Goal: Information Seeking & Learning: Learn about a topic

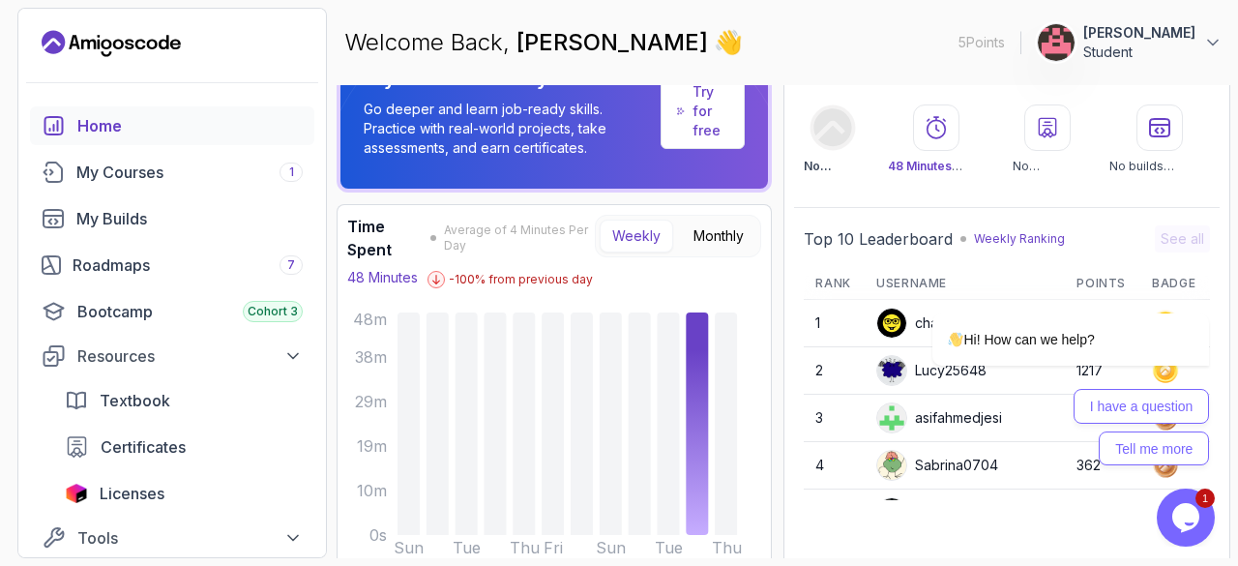
scroll to position [36, 0]
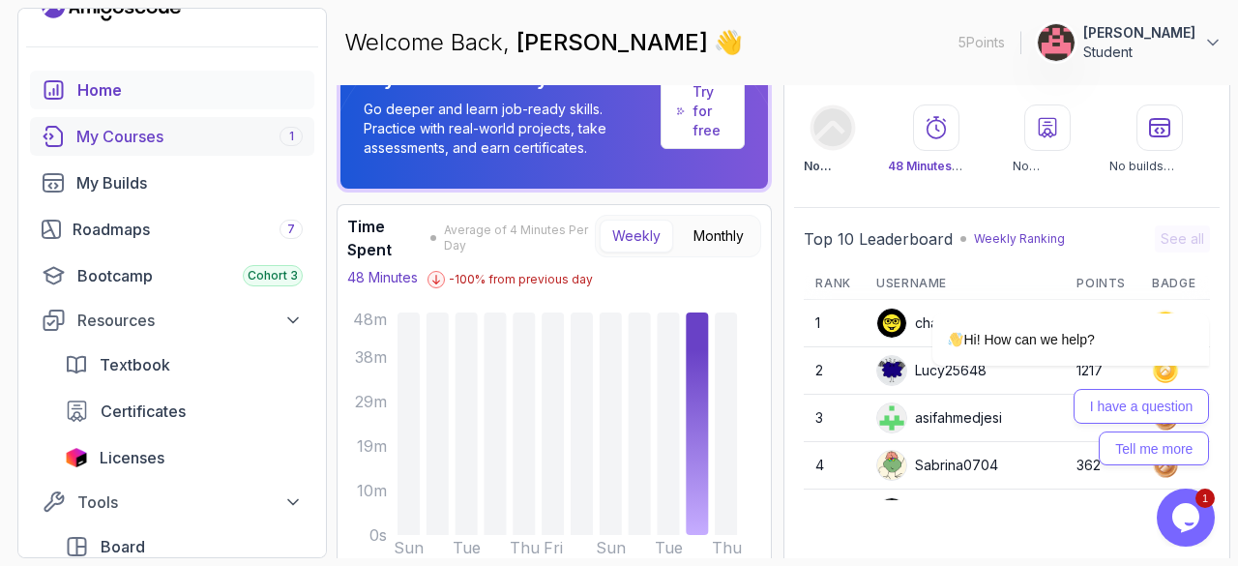
click at [159, 127] on div "My Courses 1" at bounding box center [189, 136] width 226 height 23
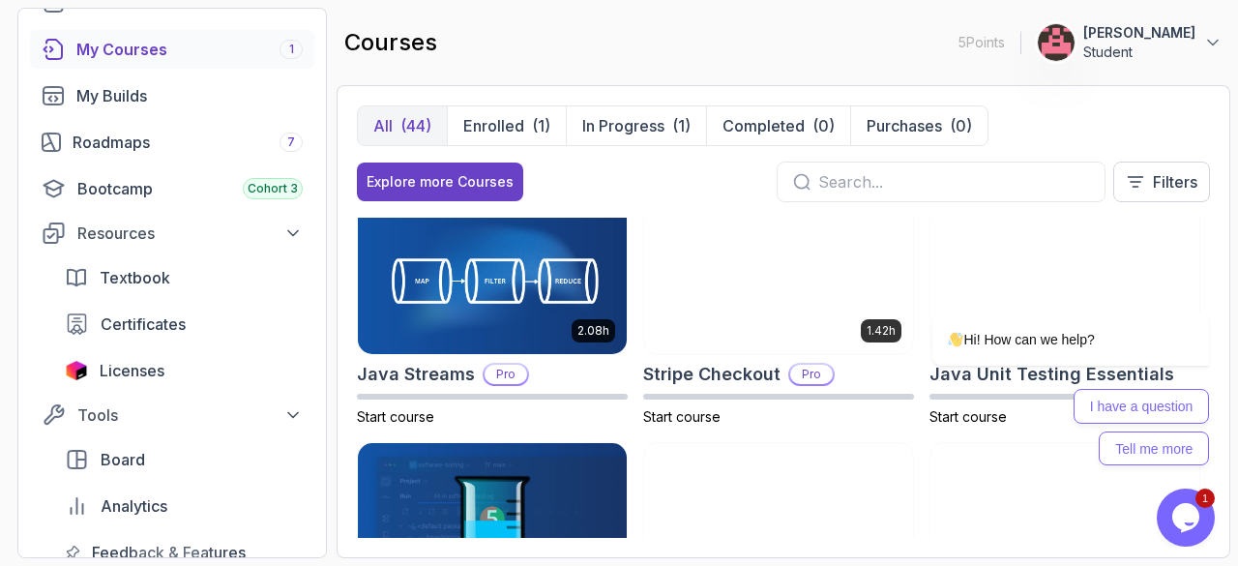
scroll to position [1691, 0]
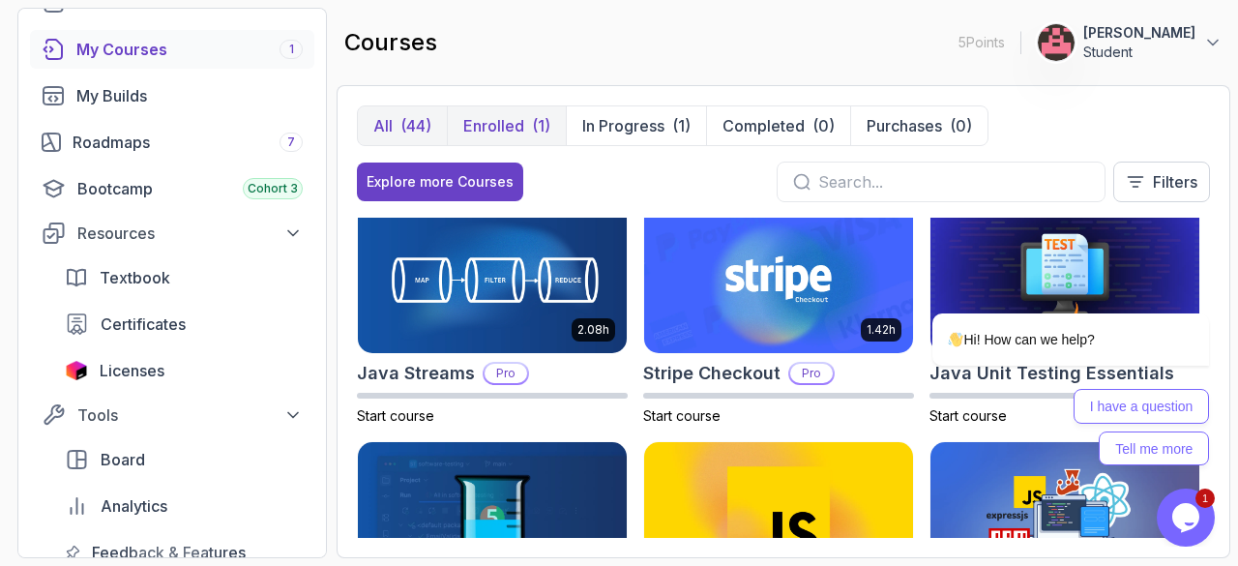
click at [490, 117] on p "Enrolled" at bounding box center [493, 125] width 61 height 23
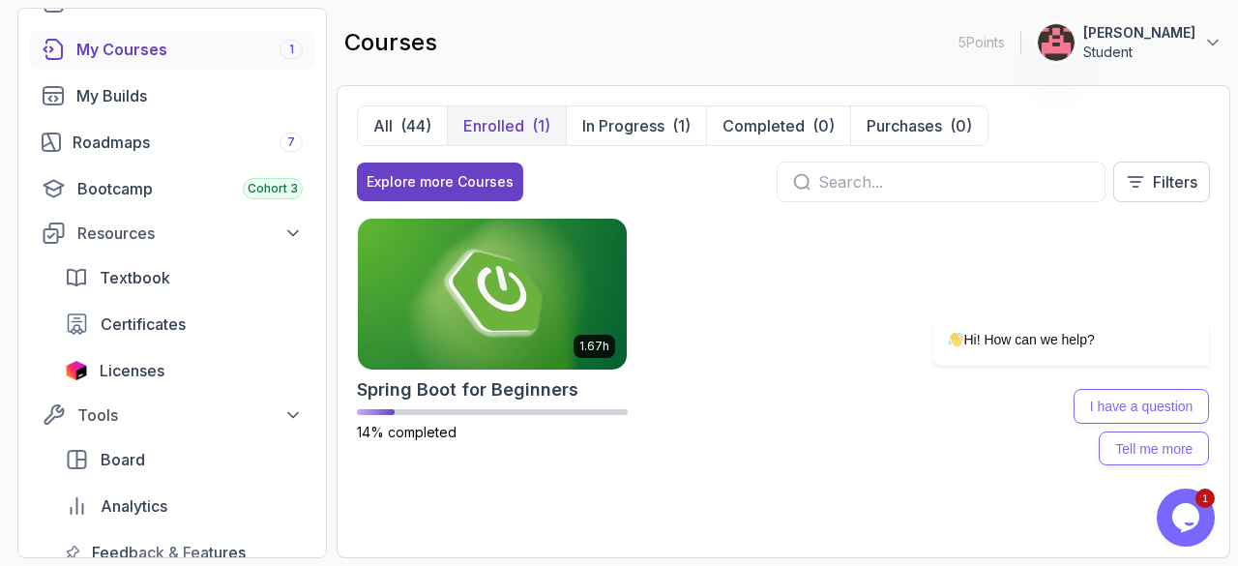
click at [609, 104] on div "All (44) Enrolled (1) In Progress (1) Completed (0) Purchases (0) Explore more …" at bounding box center [782, 321] width 893 height 473
click at [607, 124] on p "In Progress" at bounding box center [623, 125] width 82 height 23
click at [518, 304] on img at bounding box center [492, 294] width 282 height 158
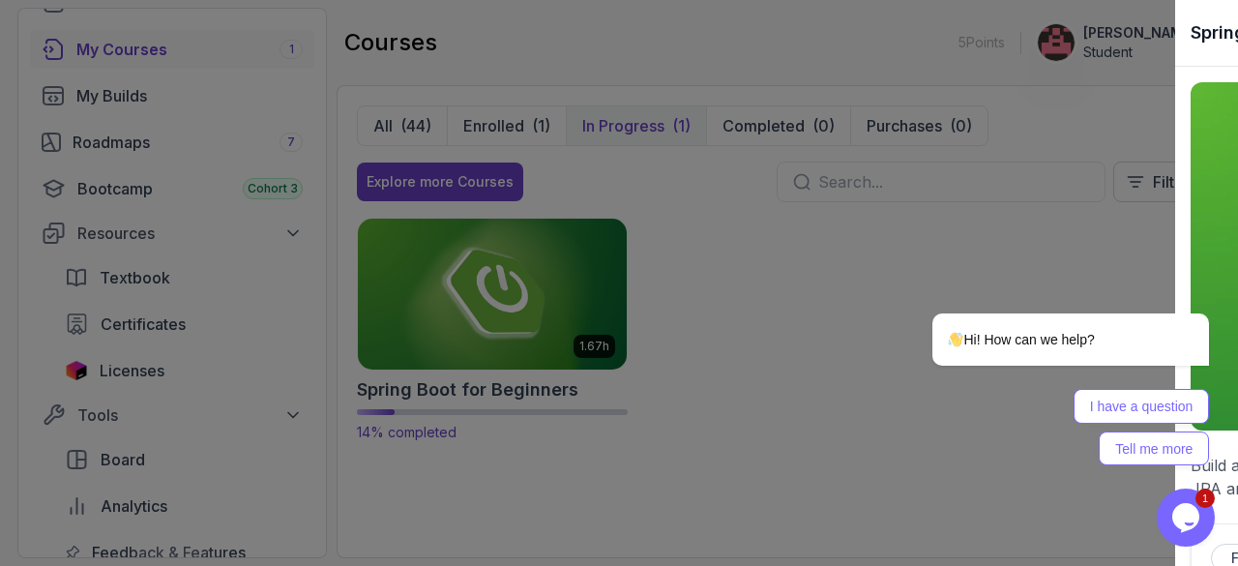
click at [518, 304] on div at bounding box center [619, 283] width 1238 height 566
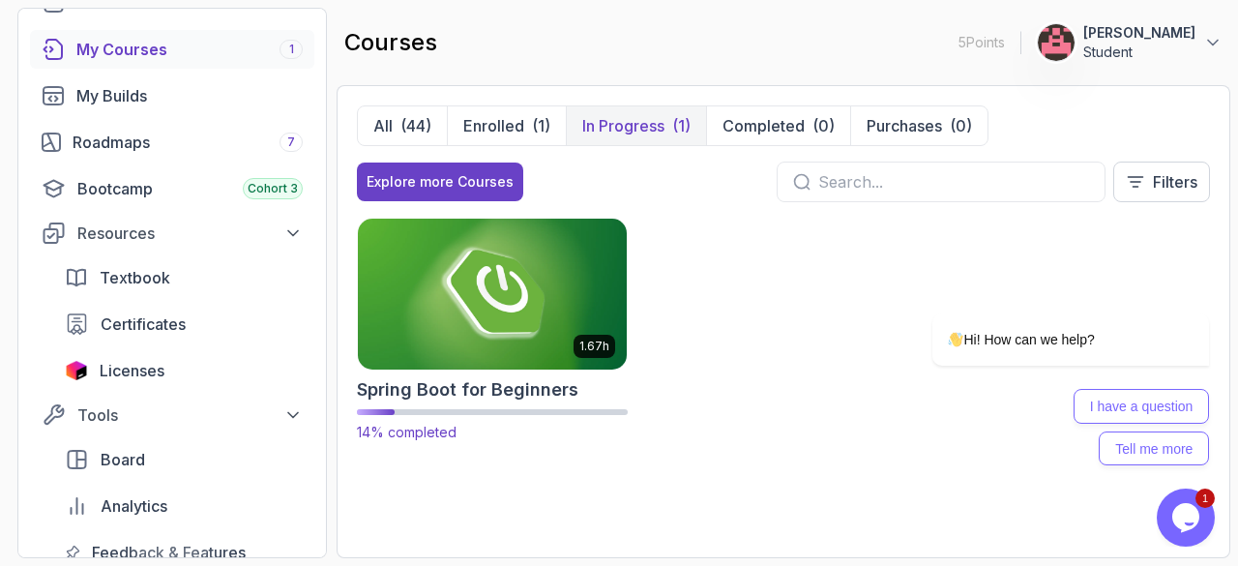
click at [539, 303] on img at bounding box center [492, 294] width 282 height 158
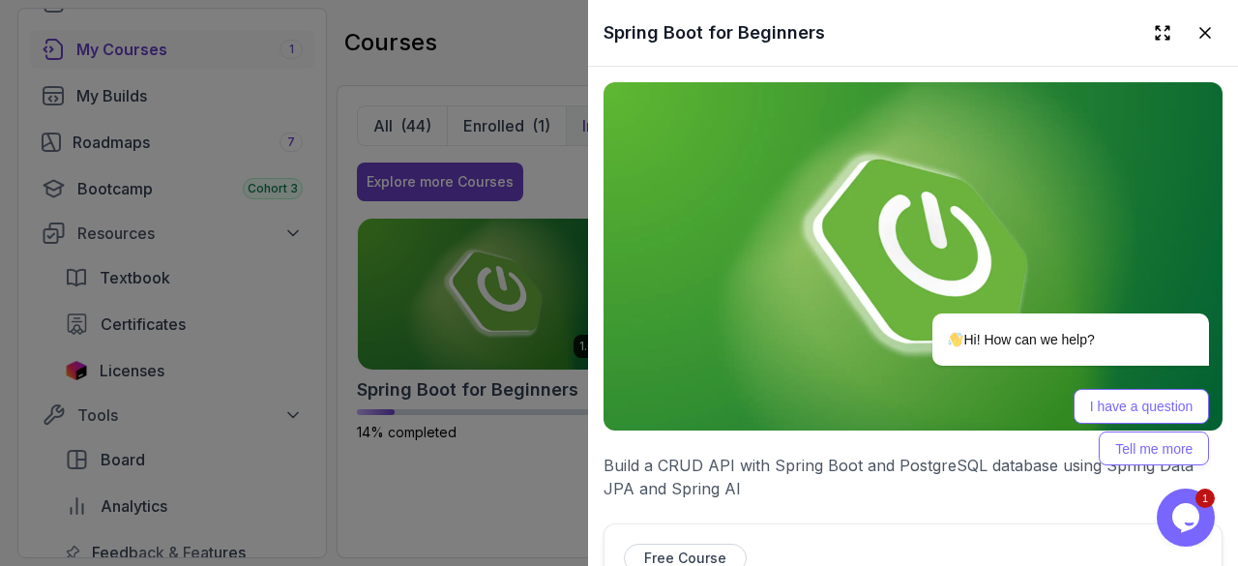
click at [849, 279] on img at bounding box center [912, 256] width 619 height 348
click at [1145, 33] on button at bounding box center [1162, 32] width 35 height 35
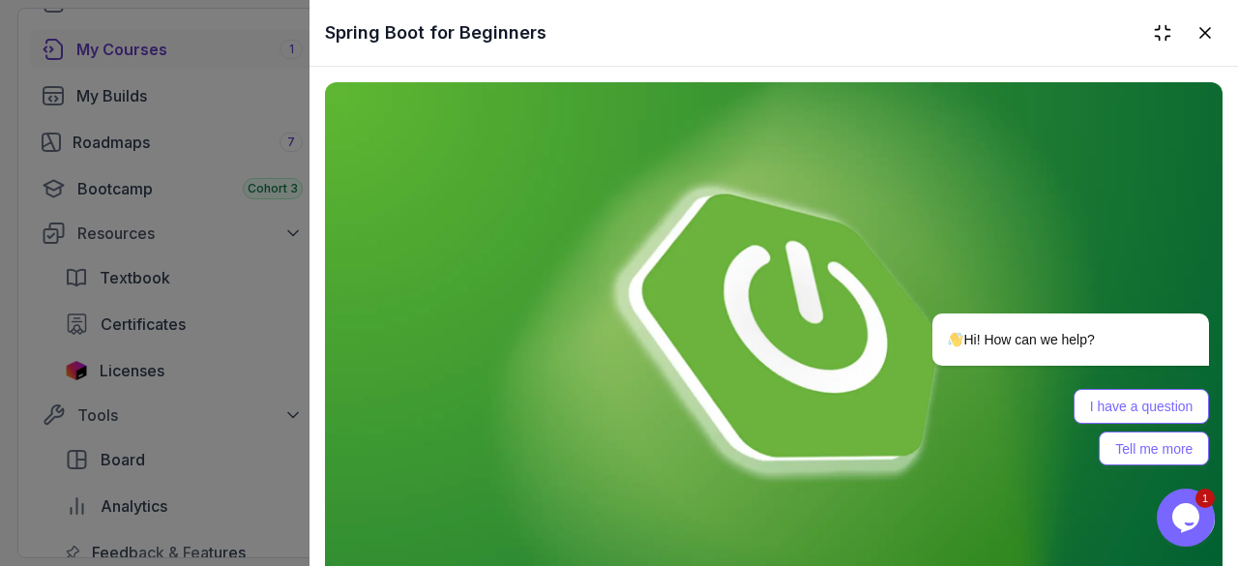
click at [803, 316] on img at bounding box center [773, 334] width 897 height 505
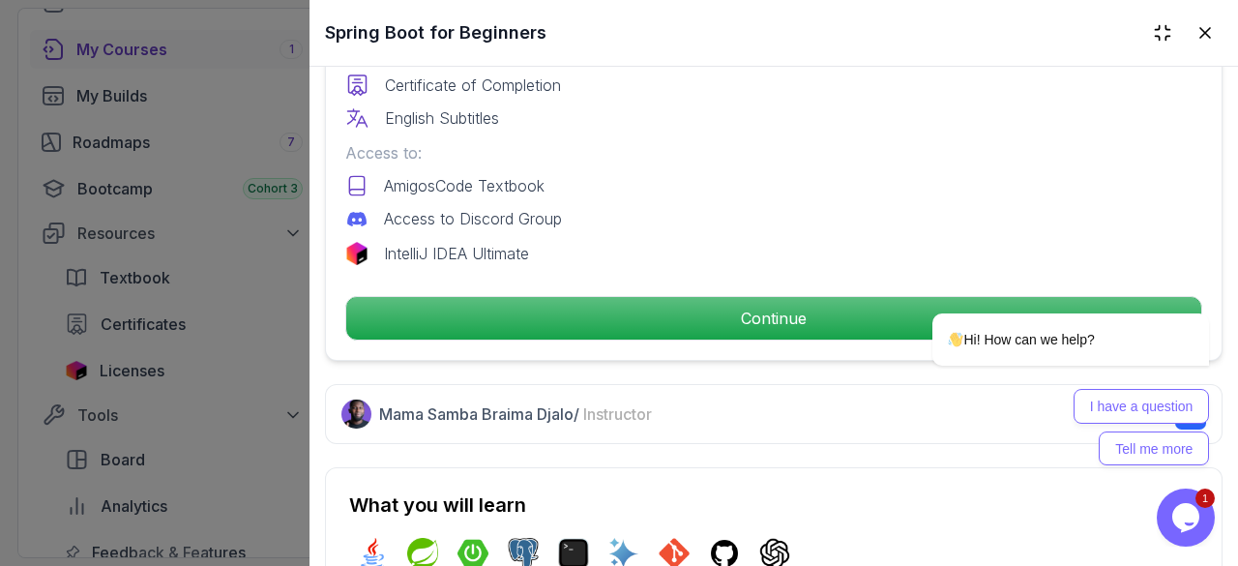
scroll to position [766, 0]
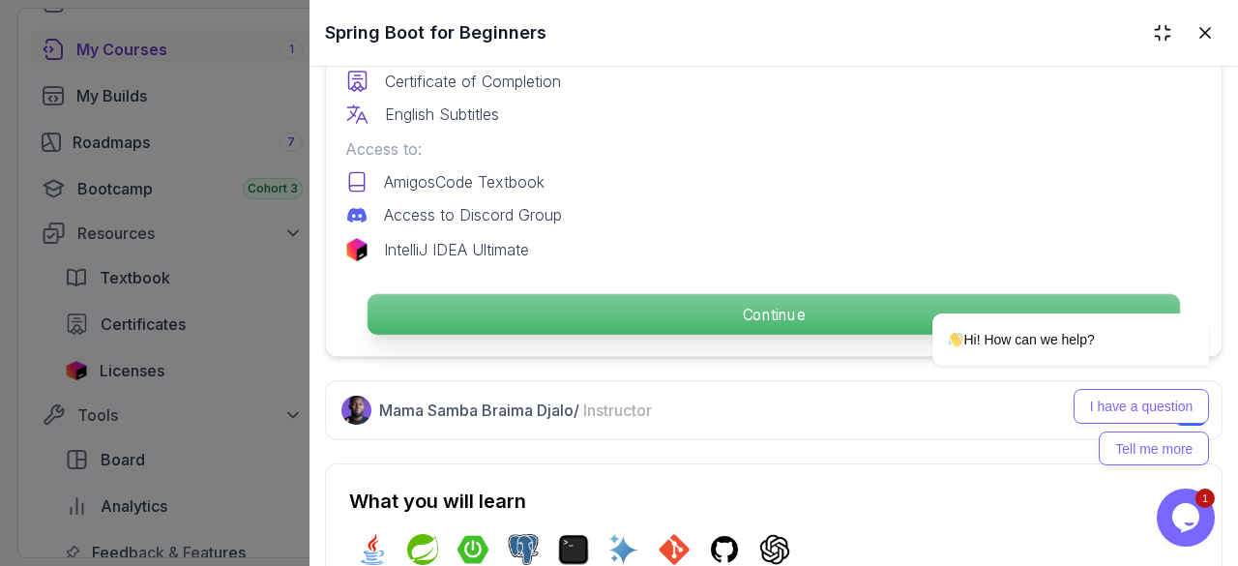
click at [639, 324] on p "Continue" at bounding box center [773, 314] width 812 height 41
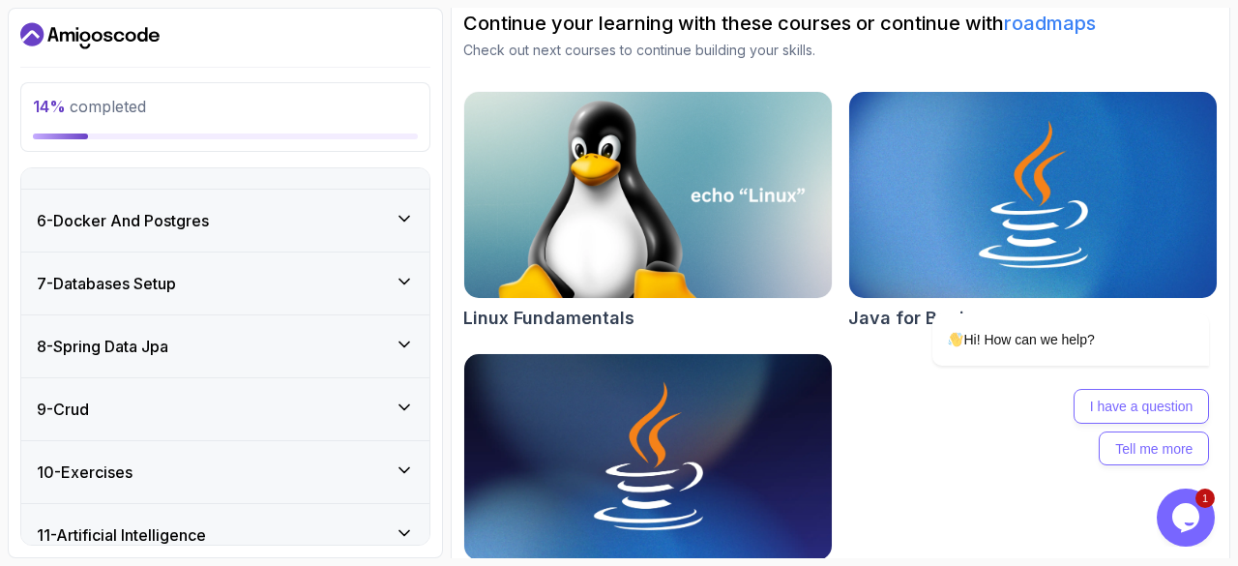
scroll to position [456, 0]
click at [288, 287] on div "7 - Databases Setup" at bounding box center [225, 282] width 377 height 23
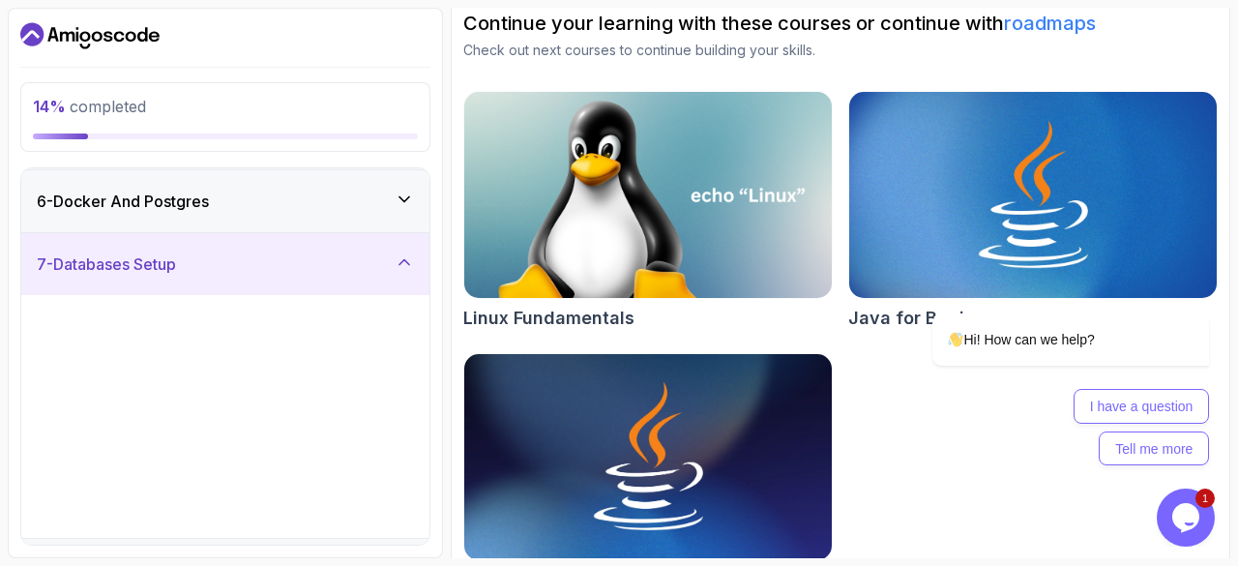
scroll to position [294, 0]
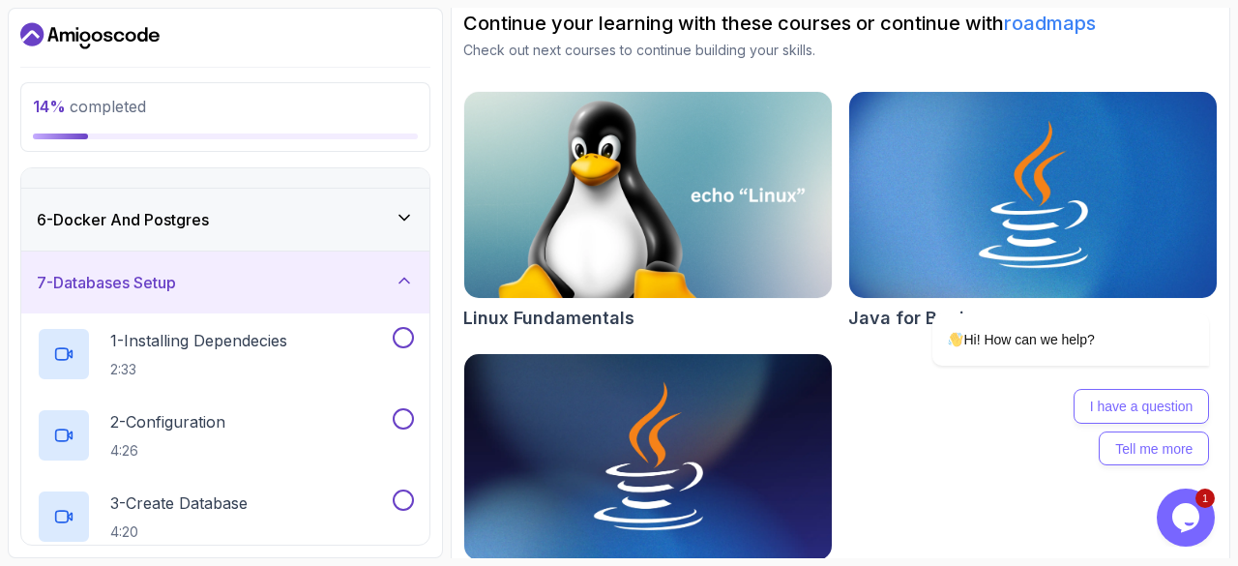
click at [307, 234] on div "6 - Docker And Postgres" at bounding box center [225, 220] width 408 height 62
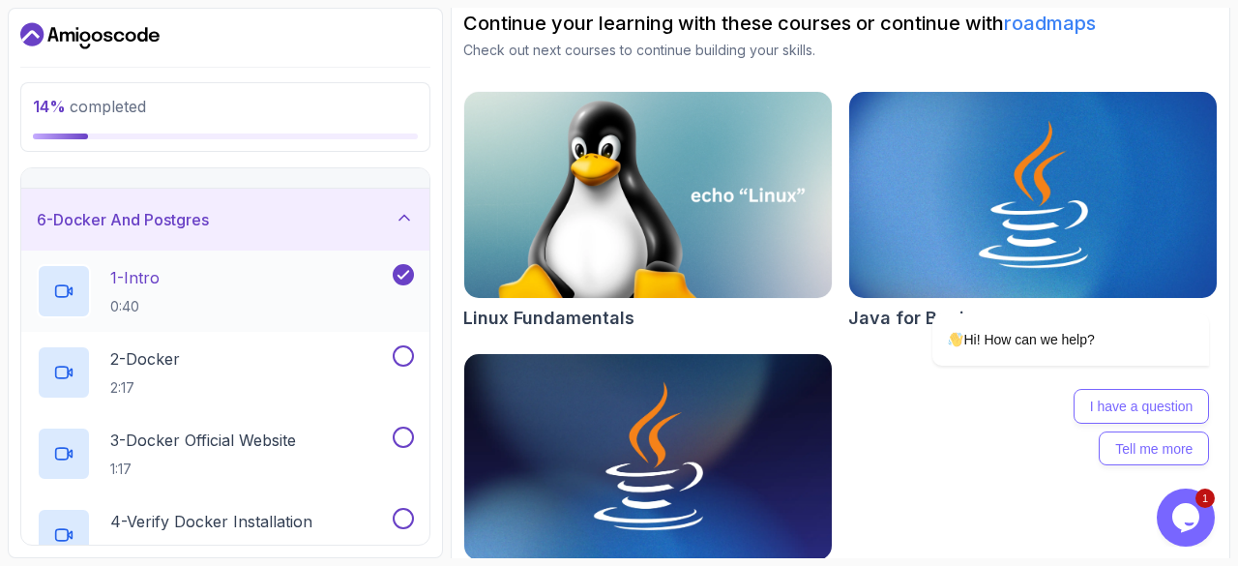
click at [298, 273] on div "1 - Intro 0:40" at bounding box center [213, 291] width 352 height 54
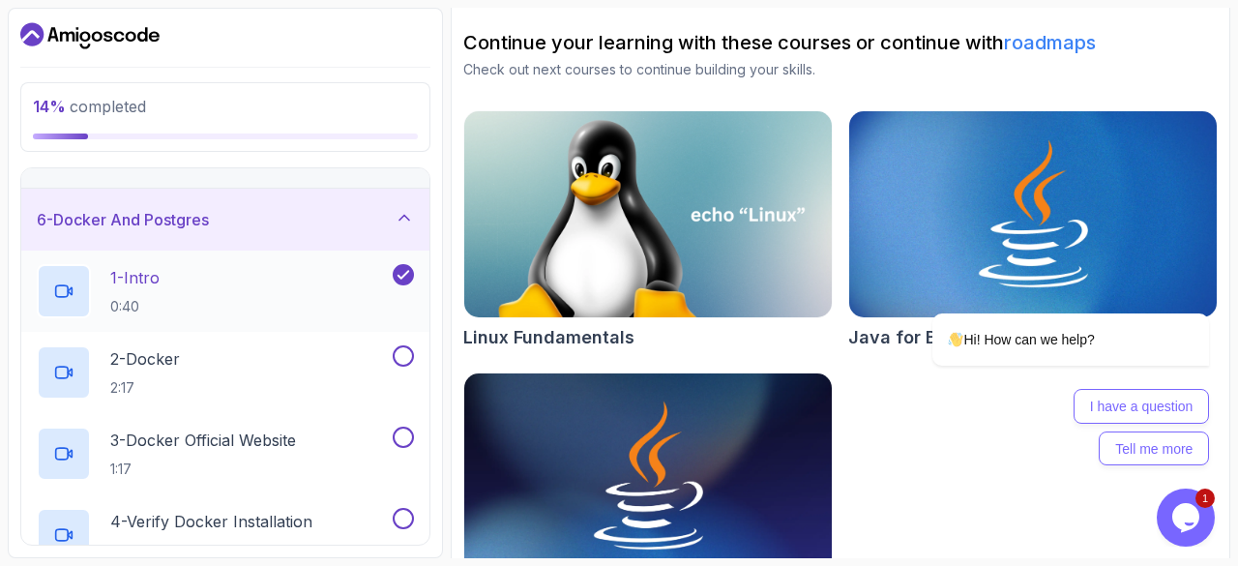
click at [298, 273] on div "1 - Intro 0:40" at bounding box center [213, 291] width 352 height 54
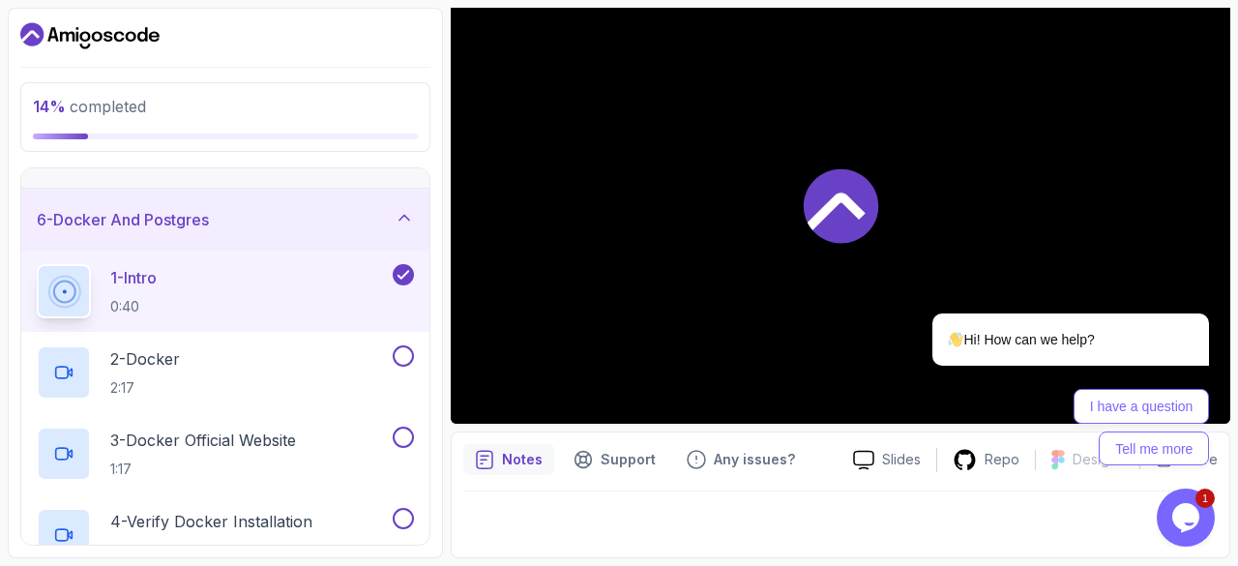
click at [298, 273] on div "1 - Intro 0:40" at bounding box center [213, 291] width 352 height 54
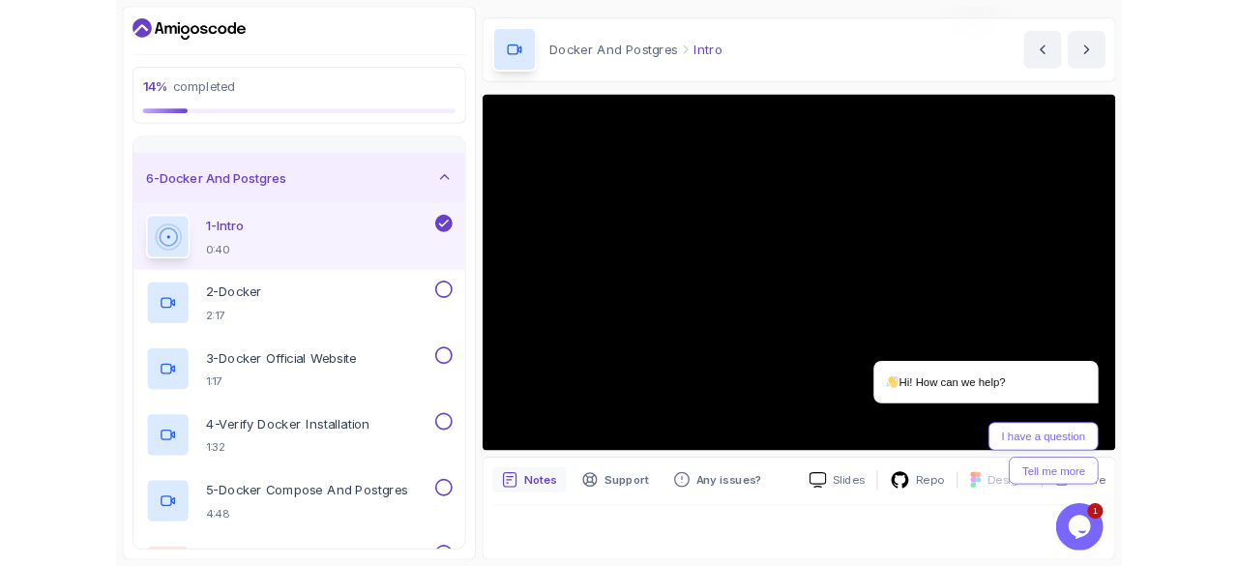
scroll to position [56, 0]
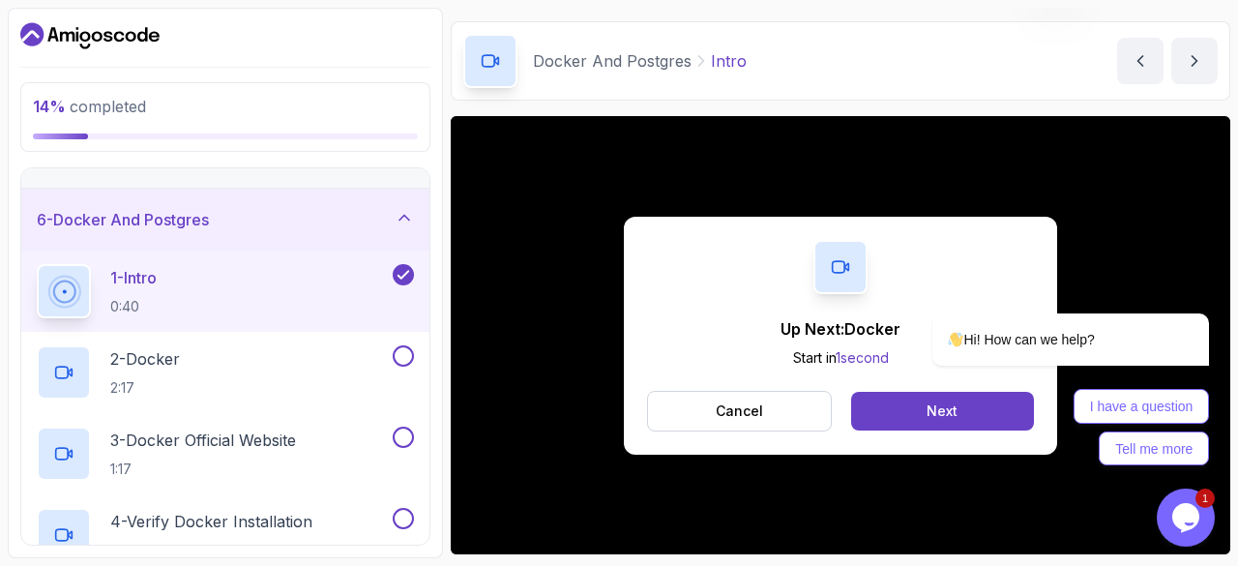
scroll to position [102, 0]
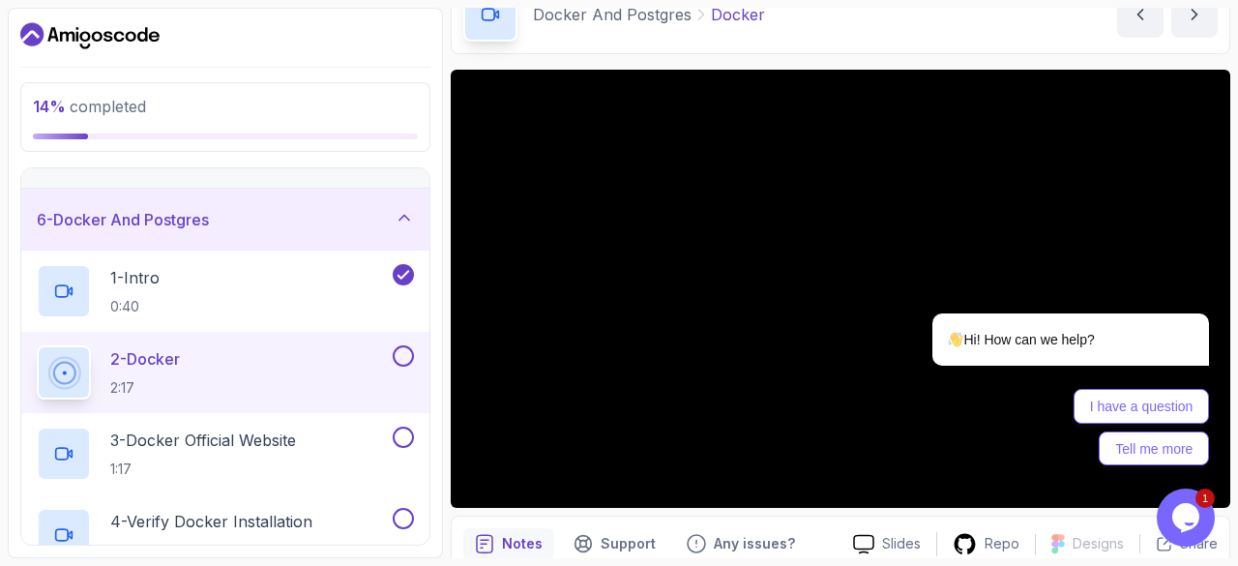
click at [1210, 477] on div "Hi! How can we help? I have a question Tell me more" at bounding box center [1044, 308] width 348 height 340
click at [1193, 287] on icon "Chat attention grabber" at bounding box center [1196, 285] width 17 height 17
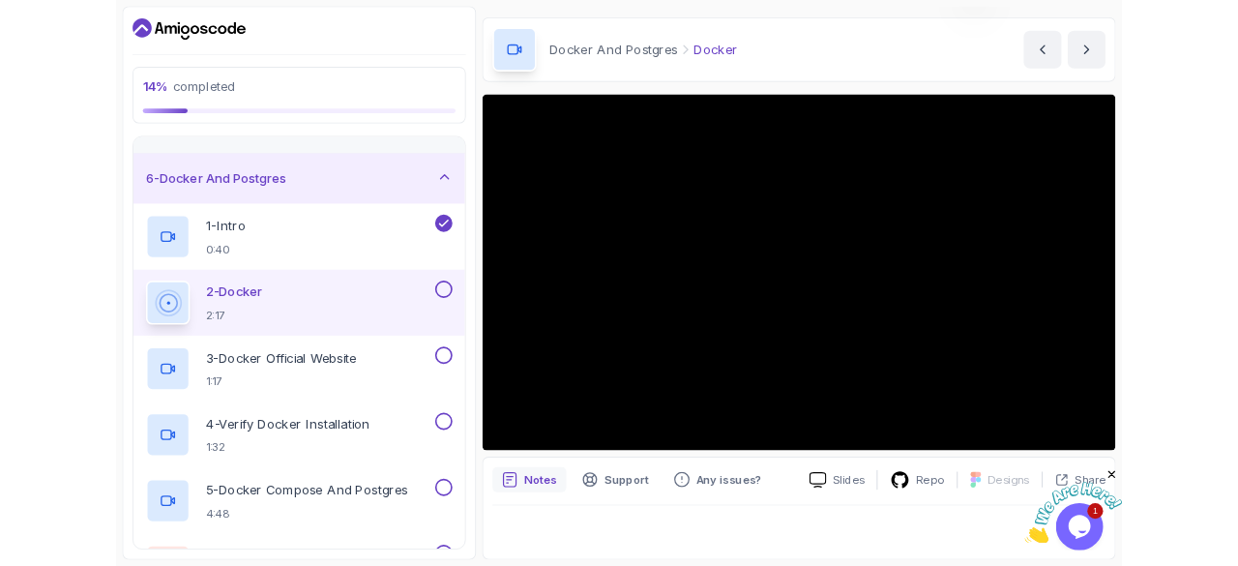
scroll to position [56, 0]
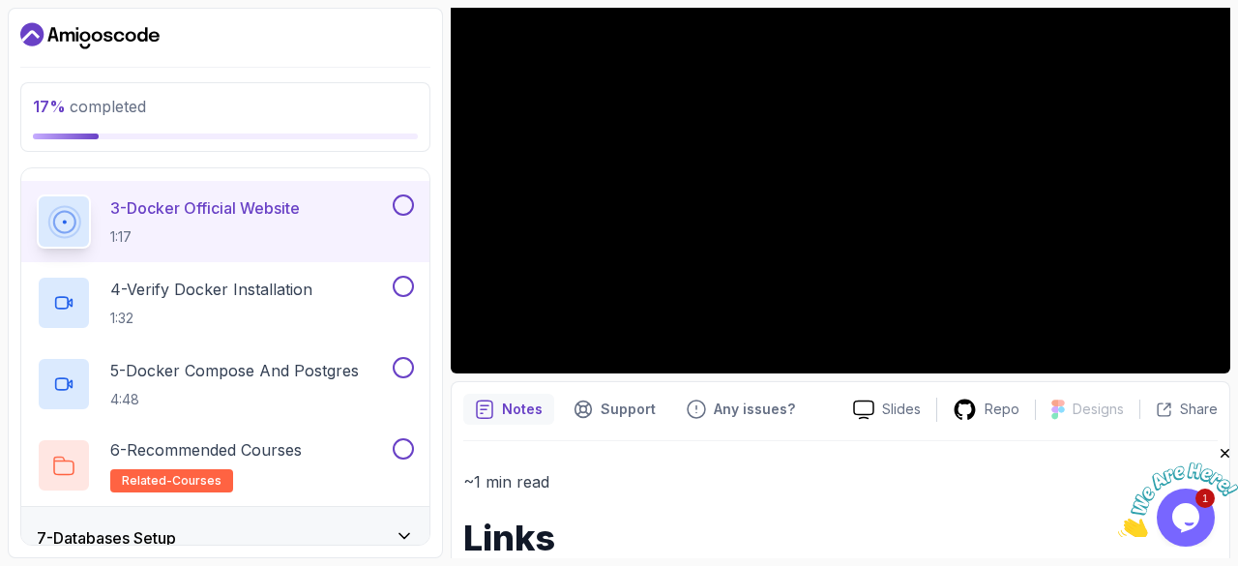
scroll to position [239, 0]
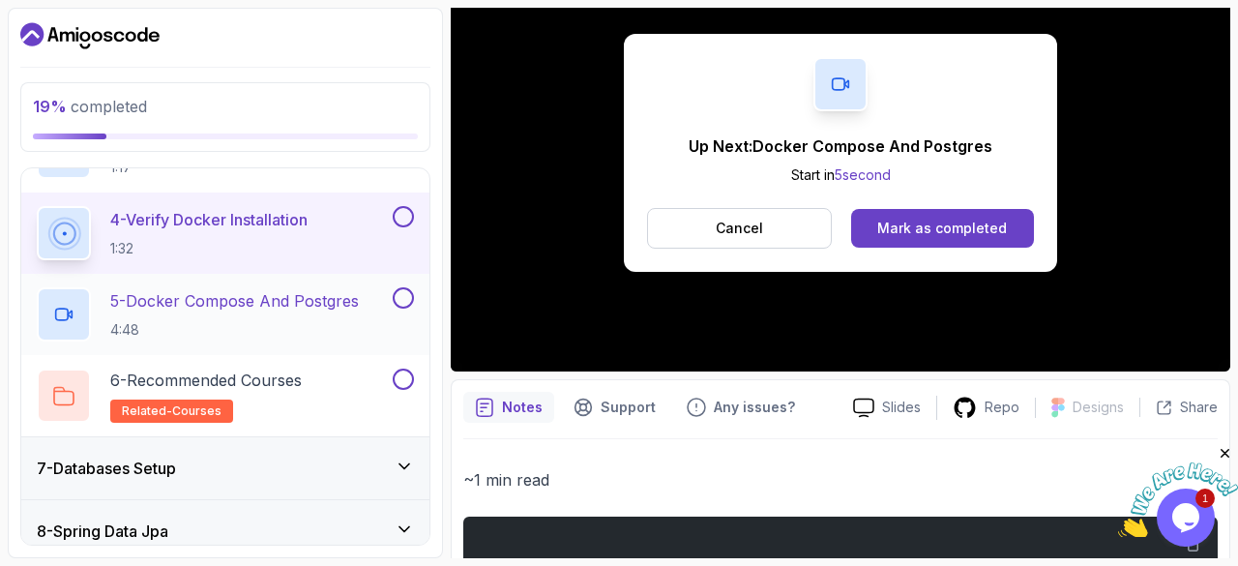
scroll to position [597, 0]
click at [274, 315] on h2 "5 - Docker Compose And Postgres 4:48" at bounding box center [234, 313] width 249 height 50
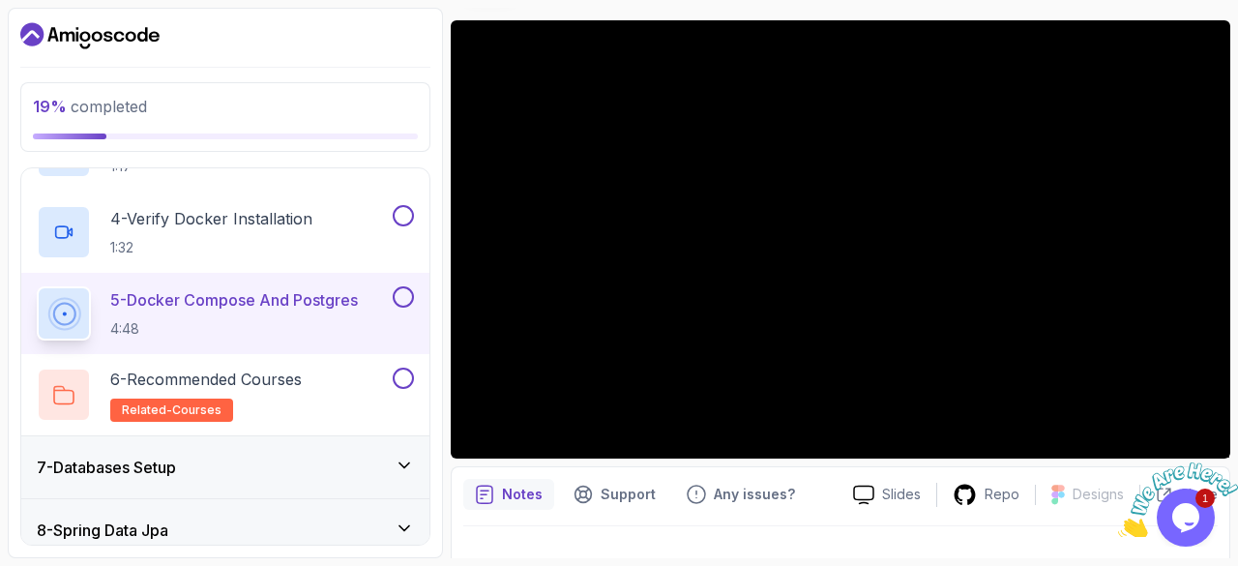
scroll to position [143, 0]
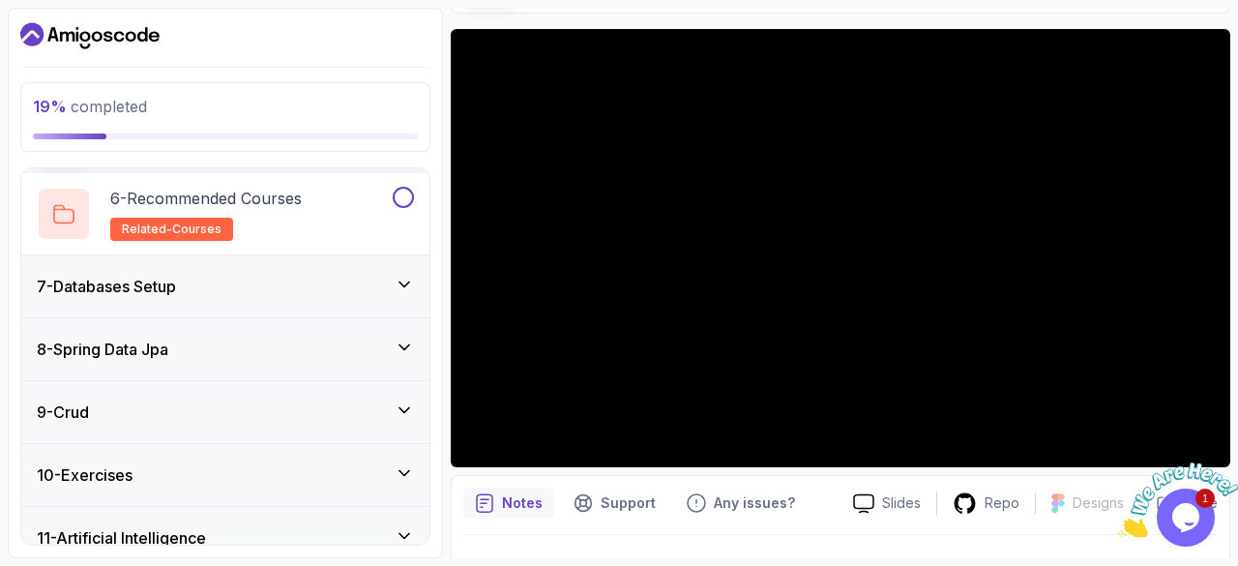
click at [394, 298] on div "7 - Databases Setup" at bounding box center [225, 286] width 377 height 23
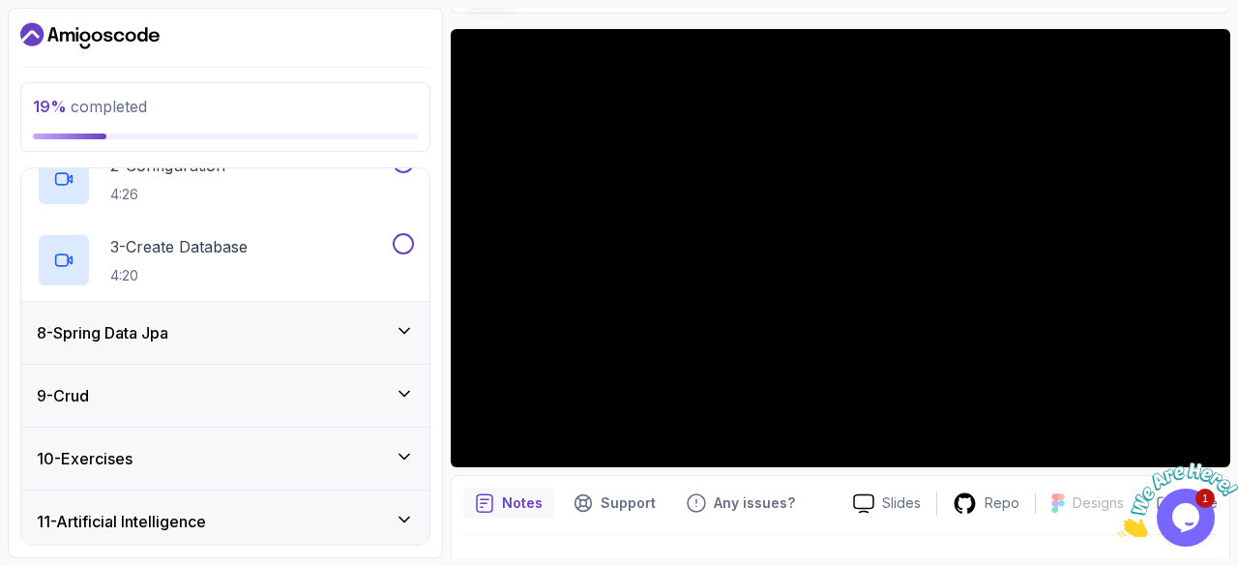
click at [386, 325] on div "8 - Spring Data Jpa" at bounding box center [225, 332] width 377 height 23
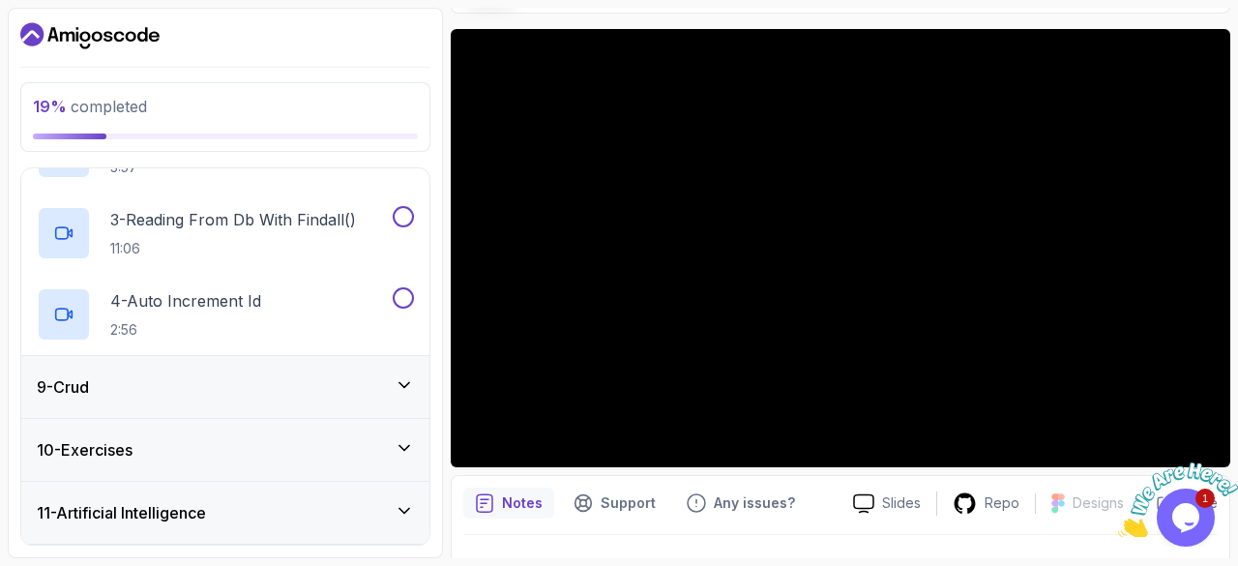
scroll to position [633, 0]
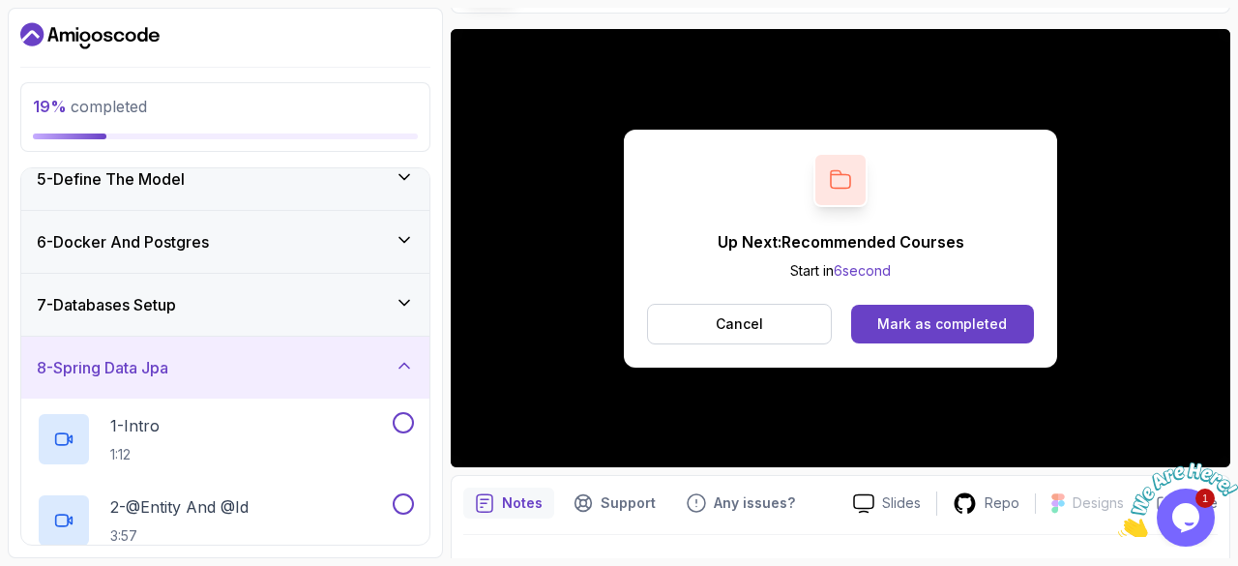
click at [307, 295] on div "7 - Databases Setup" at bounding box center [225, 304] width 377 height 23
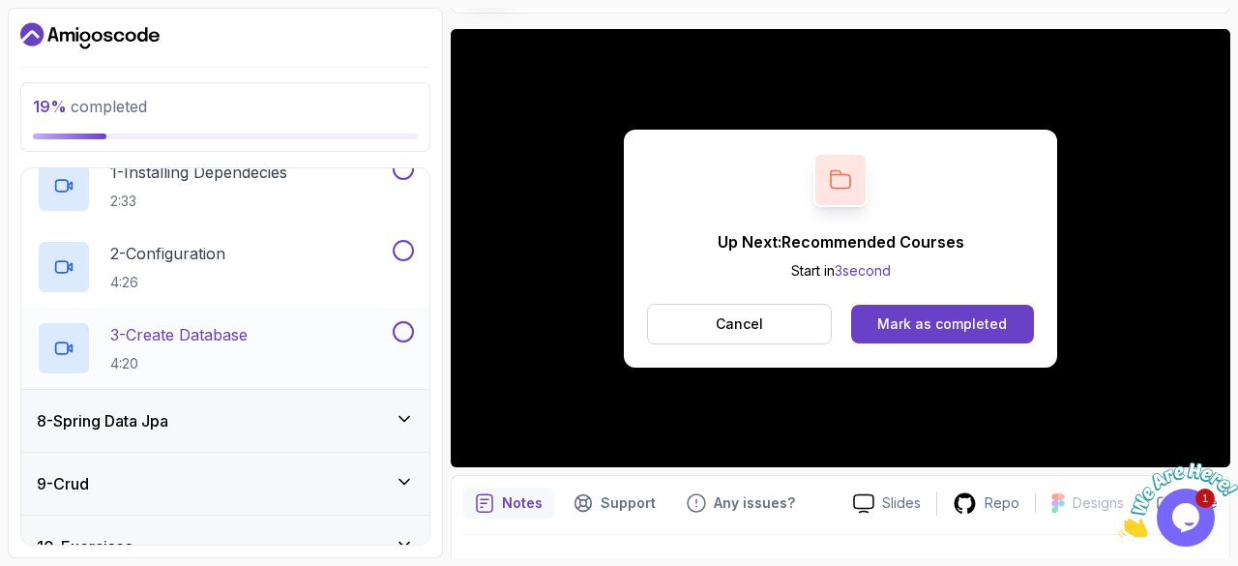
scroll to position [463, 0]
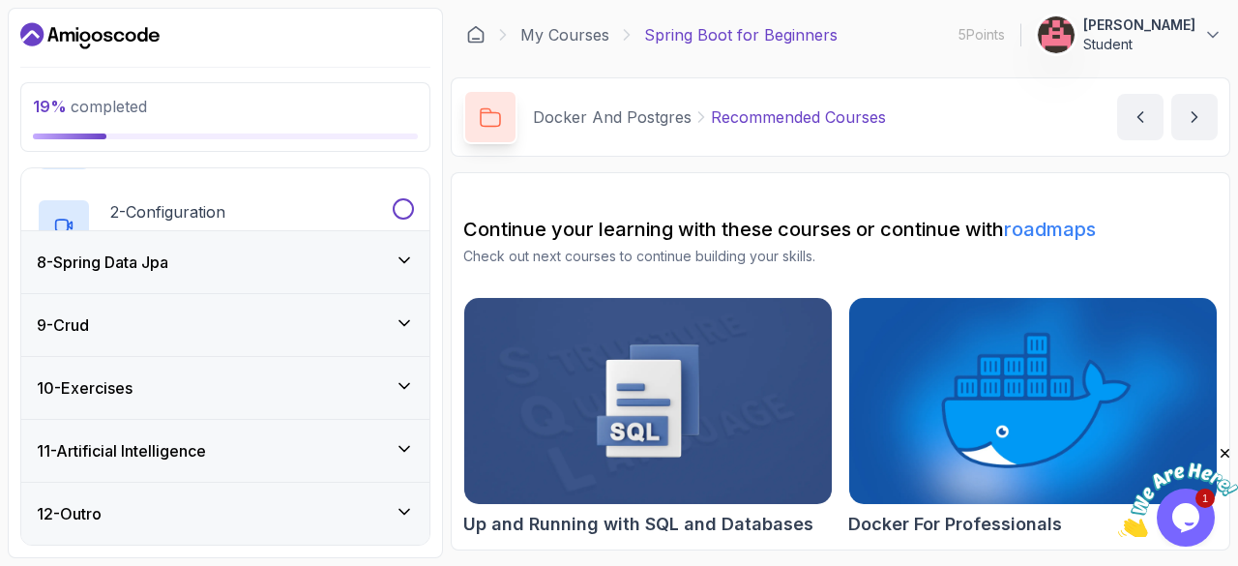
scroll to position [864, 0]
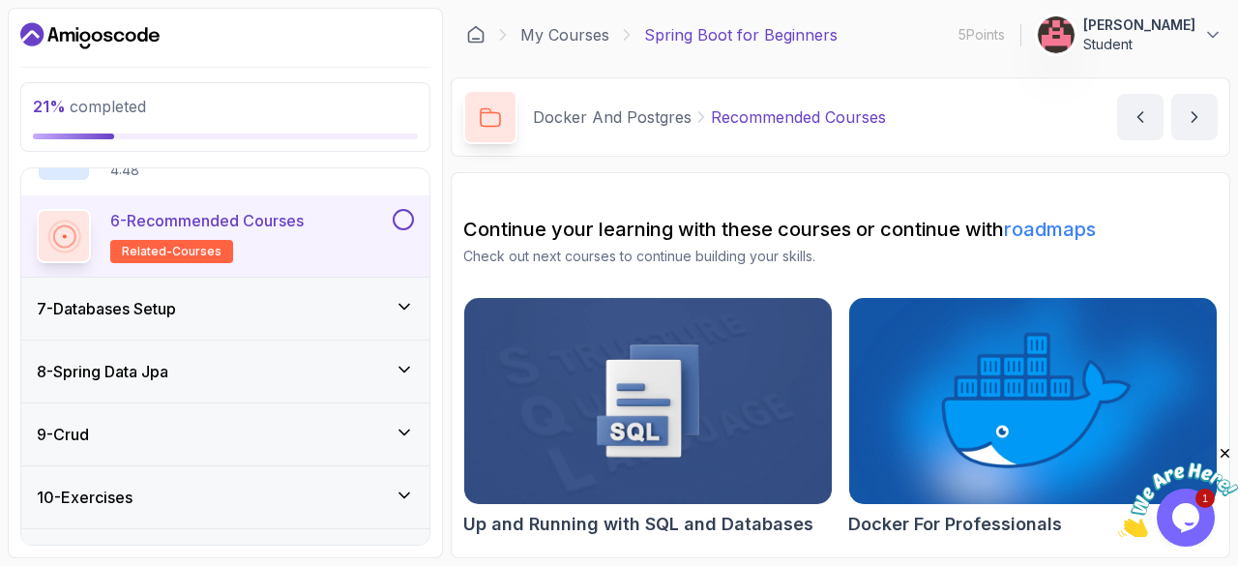
click at [295, 307] on div "7 - Databases Setup" at bounding box center [225, 308] width 377 height 23
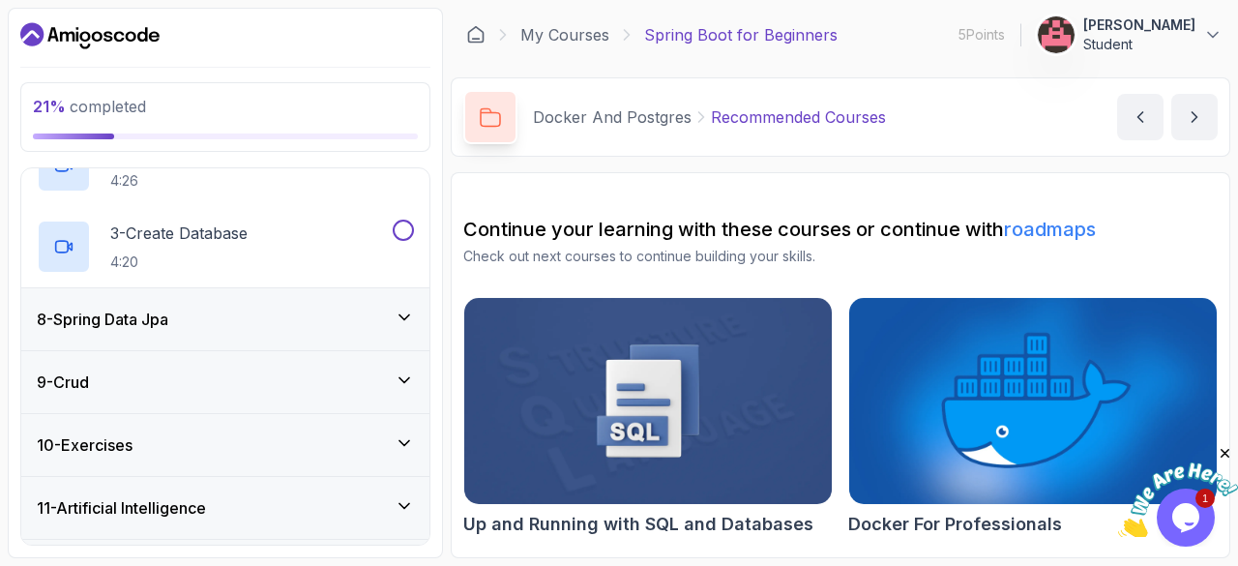
click at [295, 307] on div "8 - Spring Data Jpa" at bounding box center [225, 319] width 408 height 62
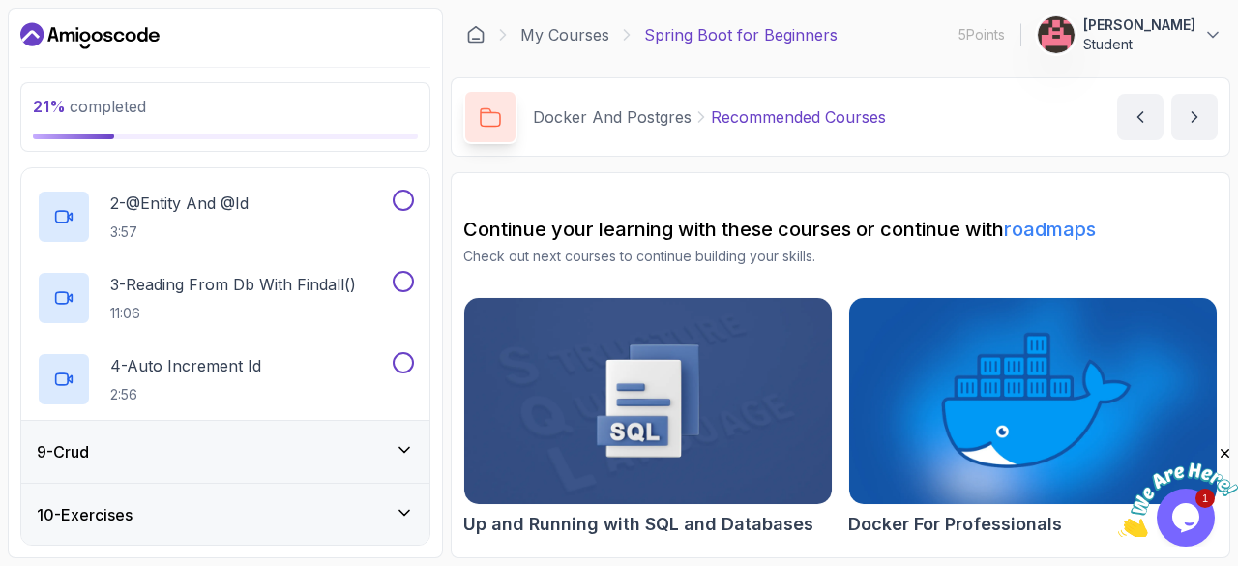
scroll to position [702, 0]
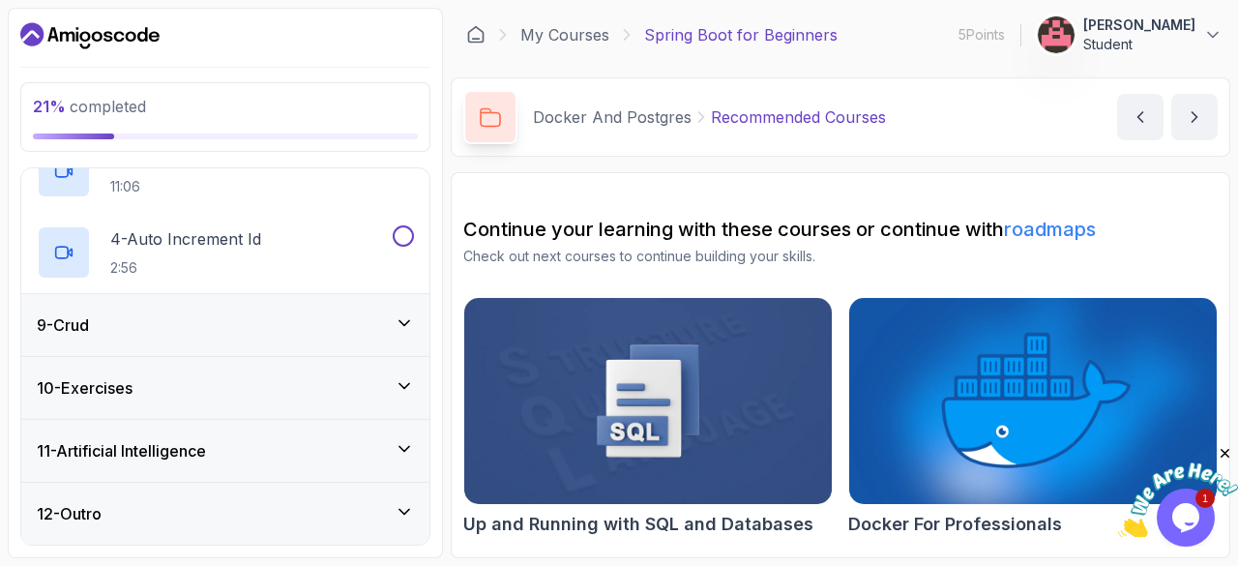
click at [284, 319] on div "9 - Crud" at bounding box center [225, 324] width 377 height 23
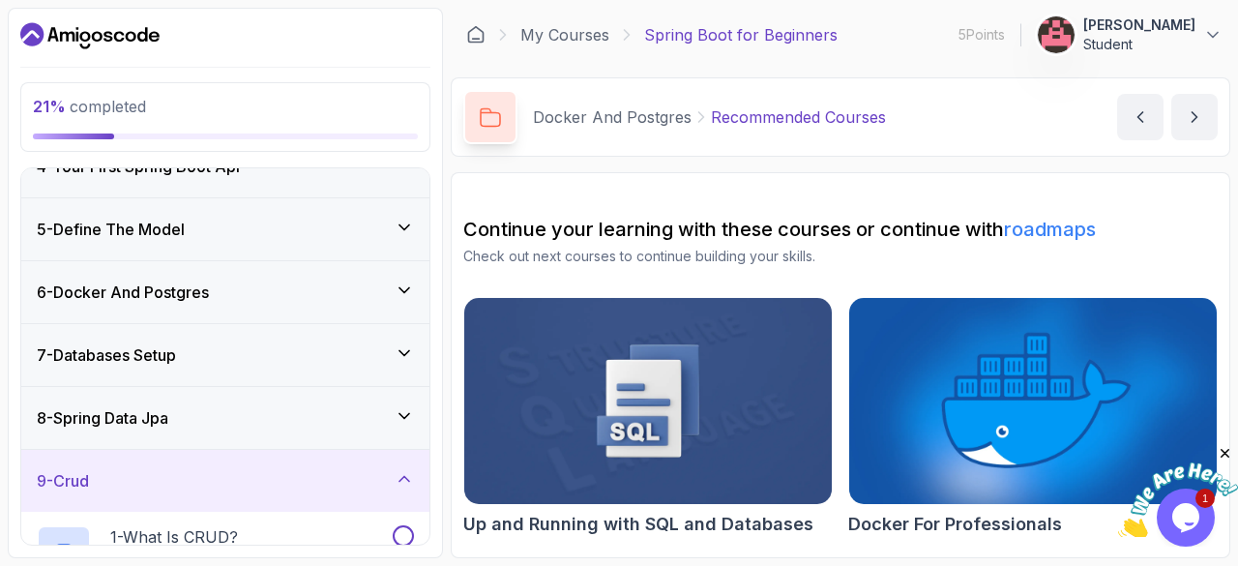
scroll to position [222, 0]
click at [277, 356] on div "7 - Databases Setup" at bounding box center [225, 353] width 377 height 23
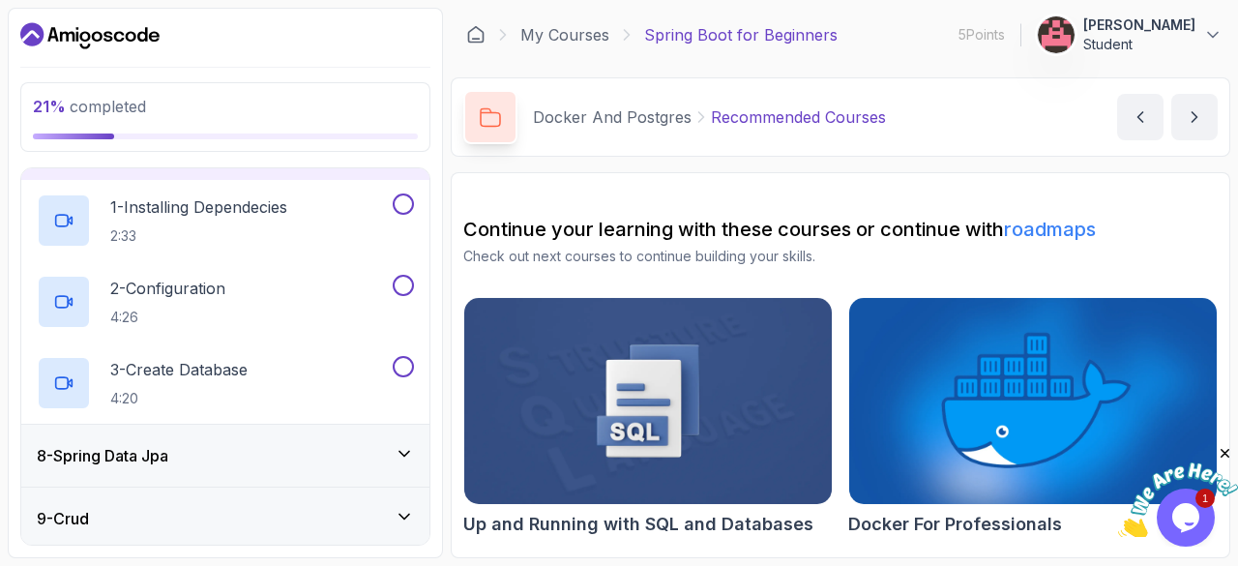
scroll to position [428, 0]
click at [244, 190] on div "1 - Installing Dependecies 2:33" at bounding box center [225, 219] width 408 height 81
click at [82, 216] on div at bounding box center [64, 219] width 54 height 54
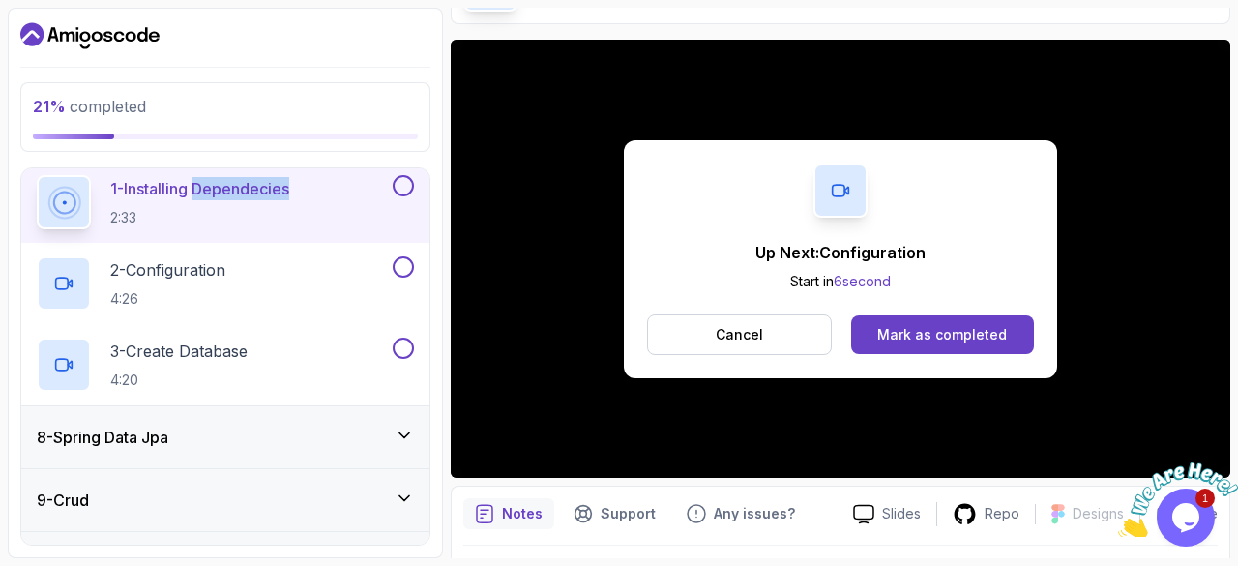
scroll to position [445, 0]
click at [248, 305] on div "2 - Configuration 4:26" at bounding box center [213, 284] width 352 height 54
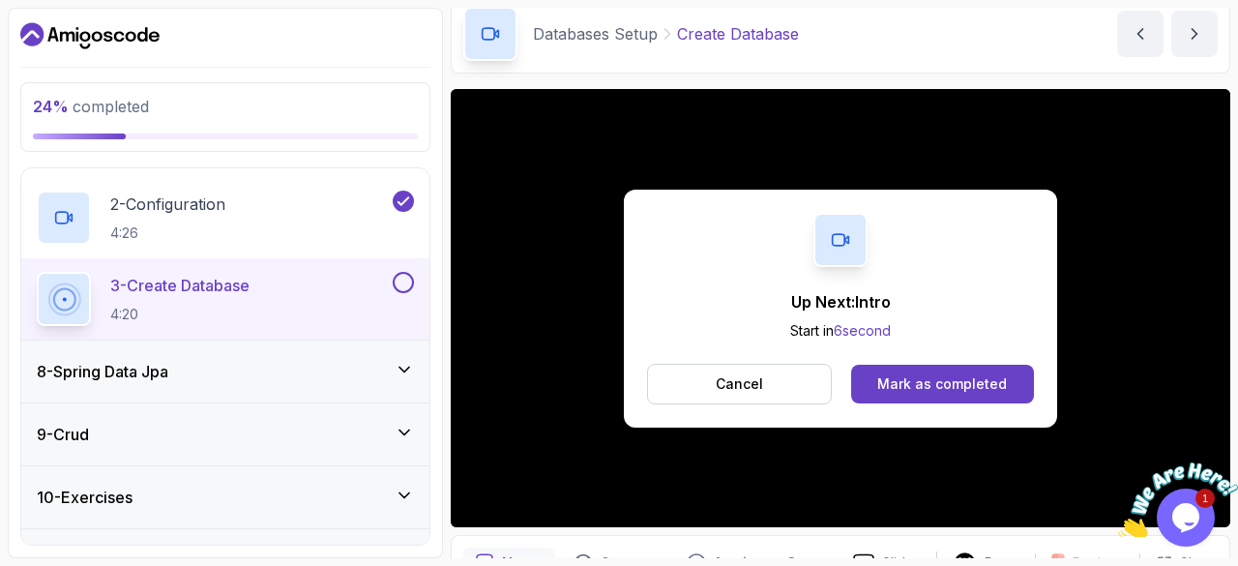
scroll to position [152, 0]
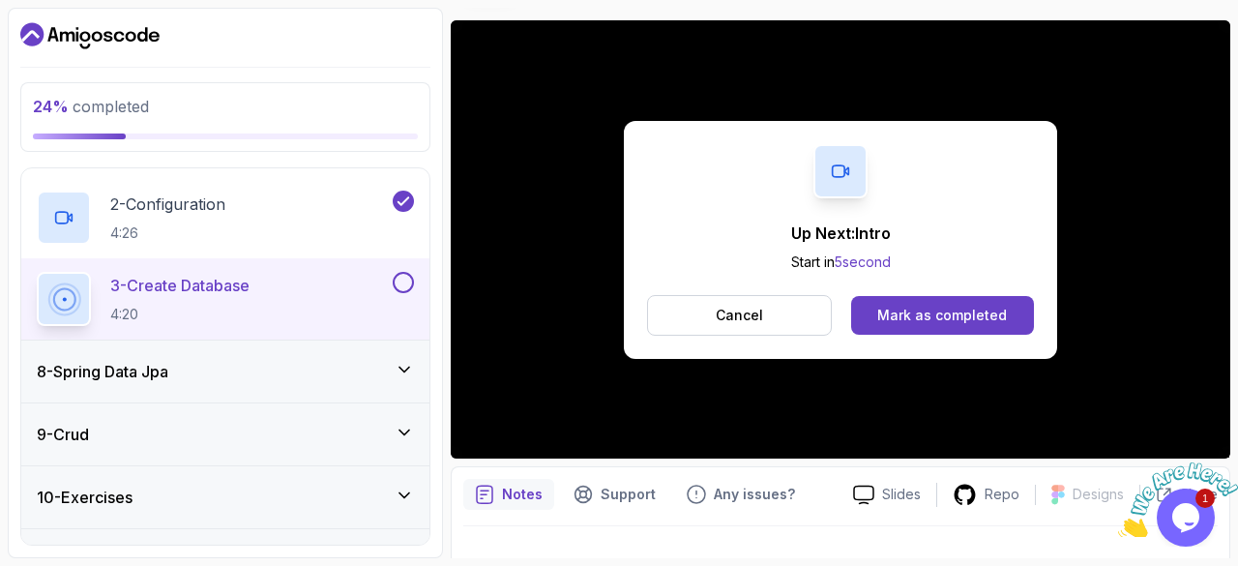
click at [260, 389] on div "8 - Spring Data Jpa" at bounding box center [225, 371] width 408 height 62
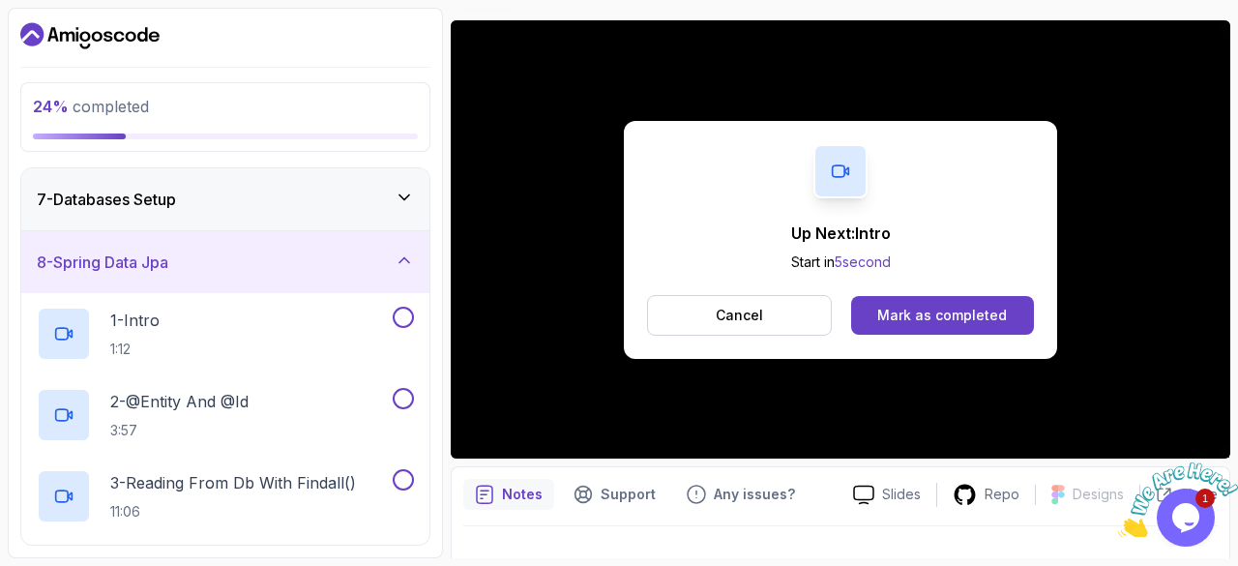
scroll to position [381, 0]
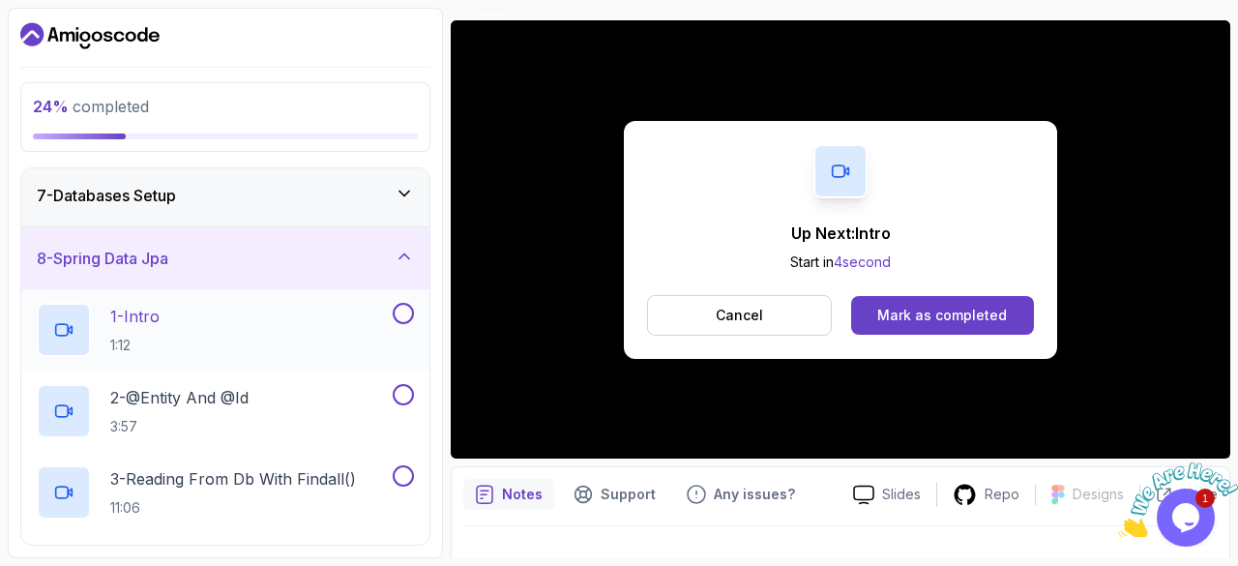
click at [236, 317] on div "1 - Intro 1:12" at bounding box center [213, 330] width 352 height 54
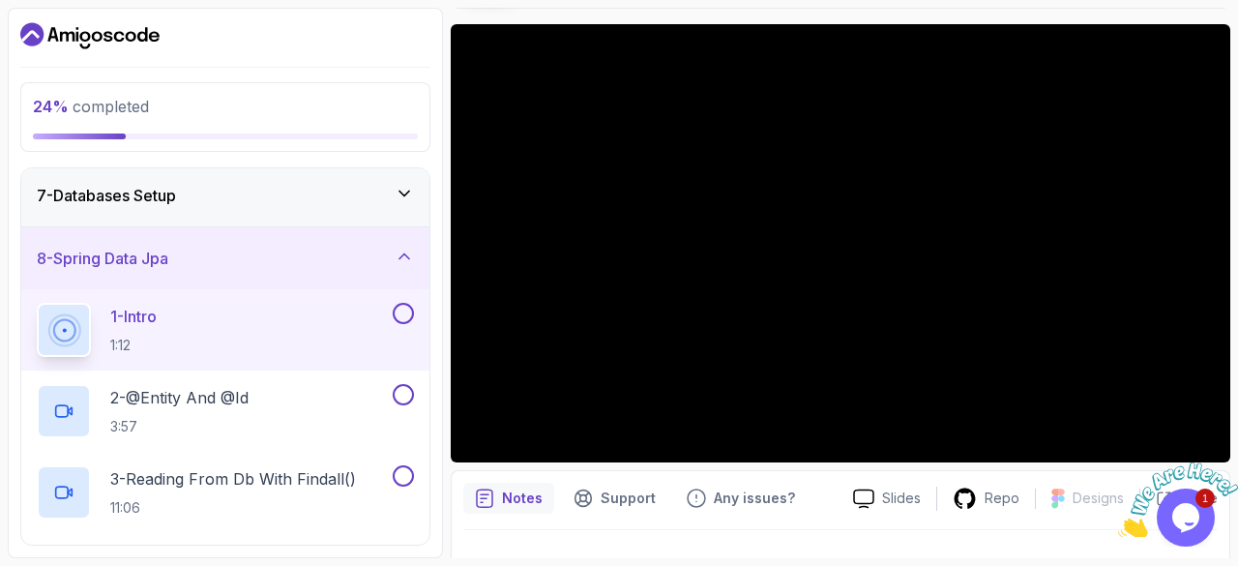
scroll to position [149, 0]
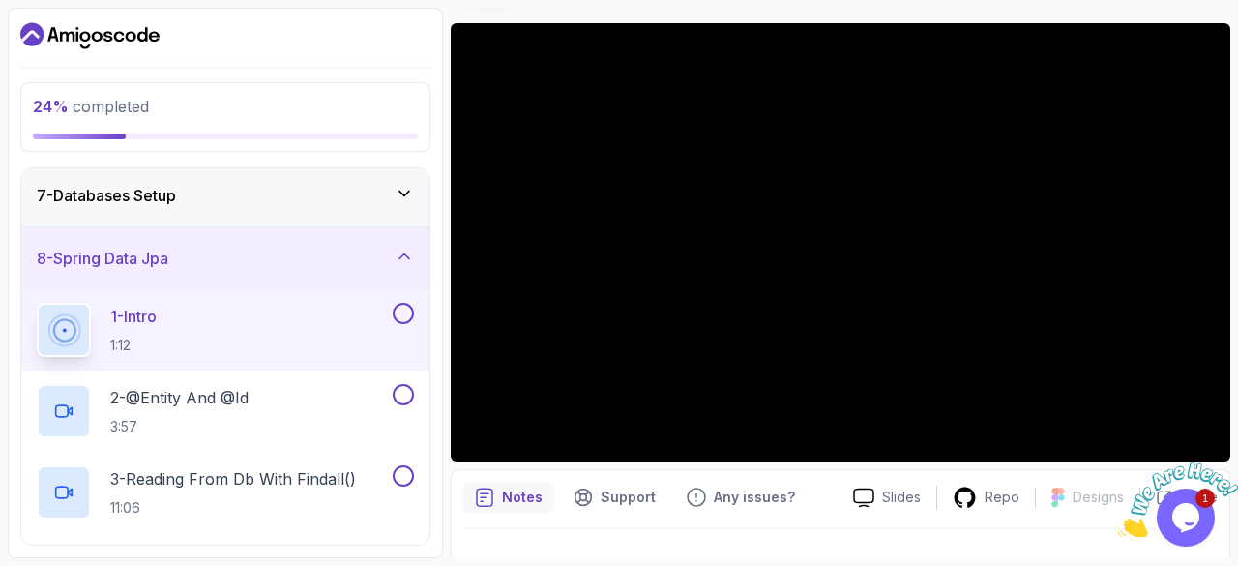
click at [37, 303] on button "1 - Intro 1:12" at bounding box center [225, 330] width 377 height 54
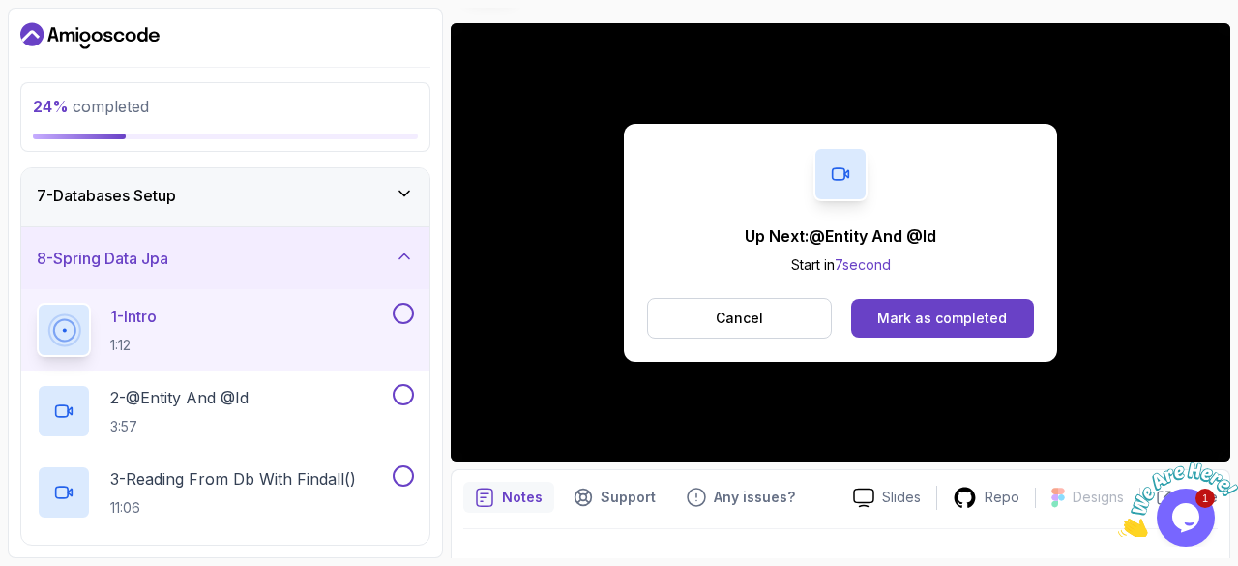
click at [670, 325] on button "Cancel" at bounding box center [739, 318] width 185 height 41
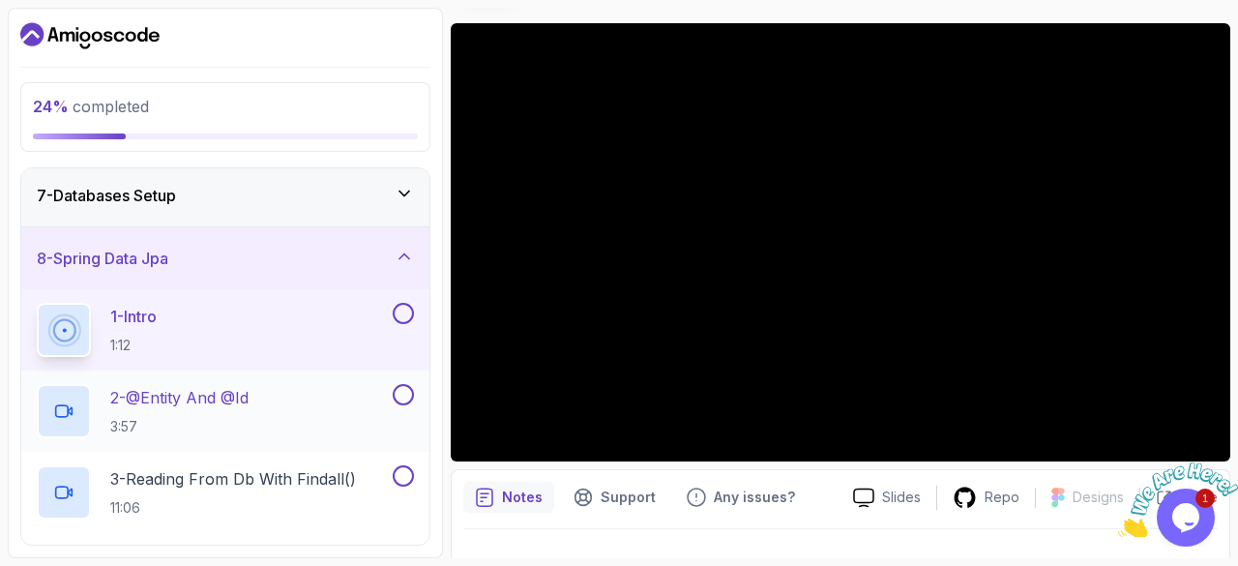
click at [285, 387] on div "2 - @Entity And @Id 3:57" at bounding box center [213, 411] width 352 height 54
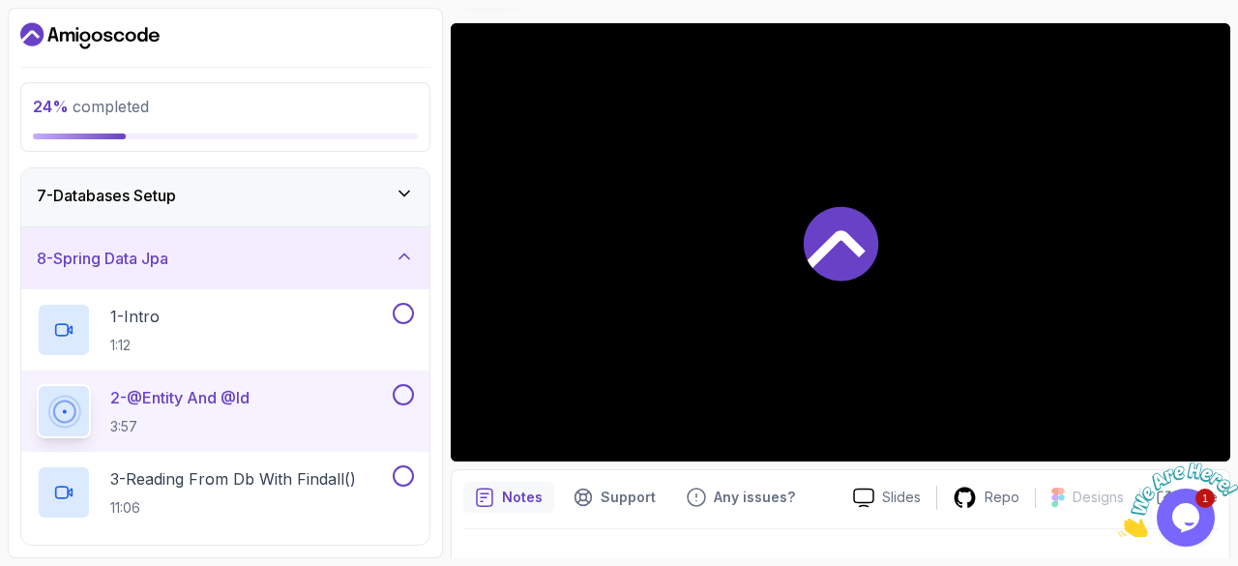
click at [210, 398] on p "2 - @Entity And @Id" at bounding box center [179, 397] width 139 height 23
click at [37, 384] on button "2 - @Entity And @Id 3:57" at bounding box center [225, 411] width 377 height 54
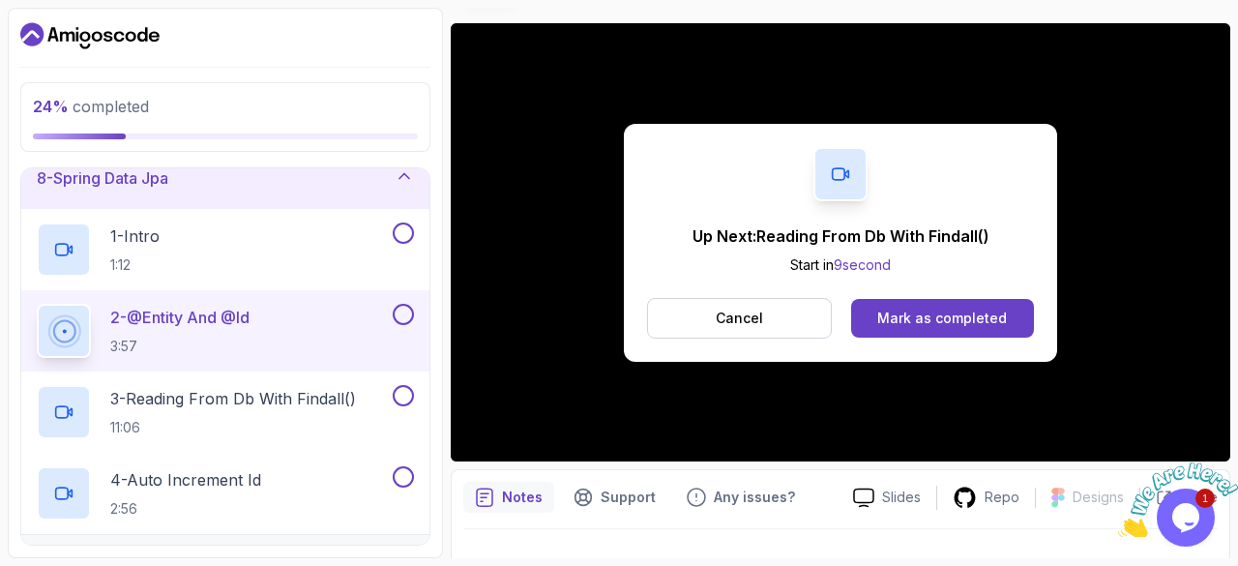
scroll to position [462, 0]
click at [299, 403] on p "3 - Reading From Db With Findall()" at bounding box center [233, 397] width 246 height 23
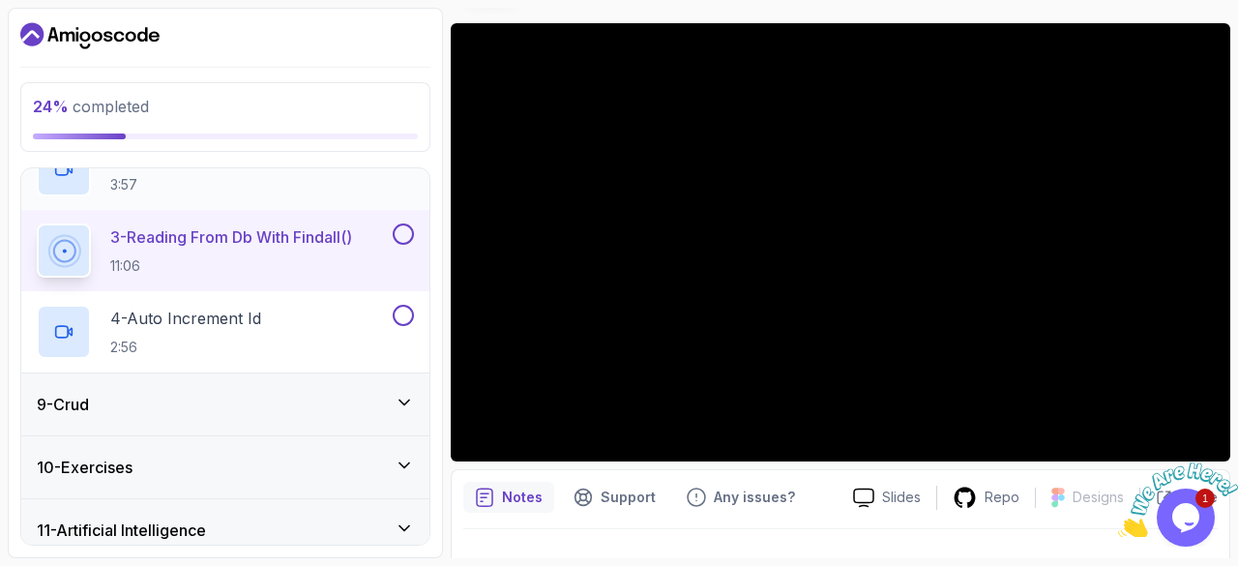
click at [299, 403] on div "9 - Crud" at bounding box center [225, 404] width 377 height 23
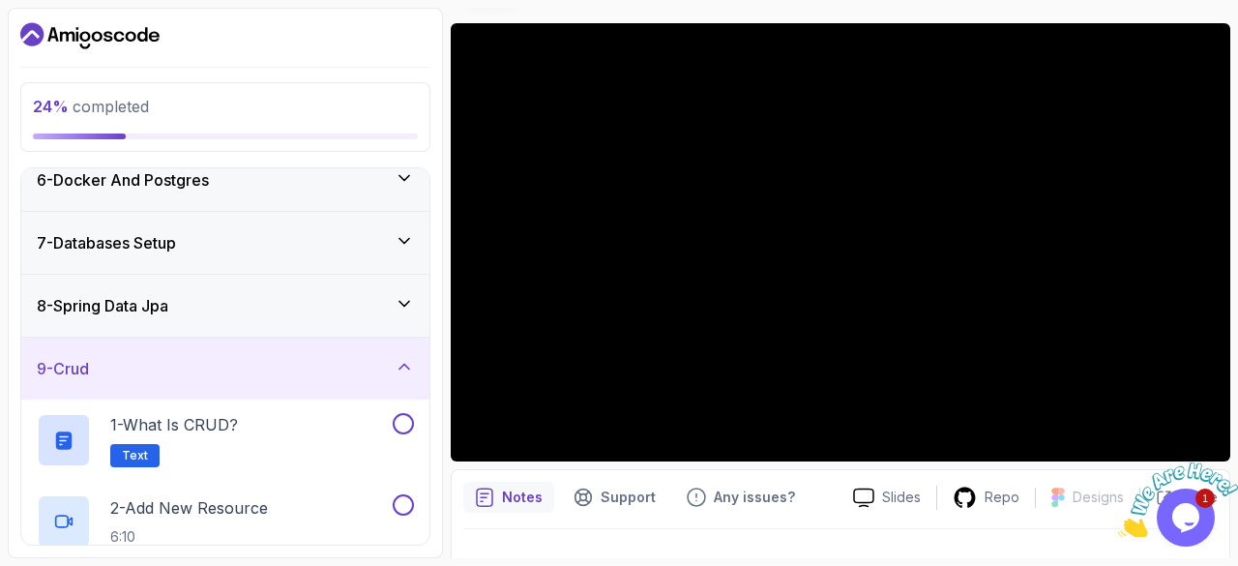
scroll to position [333, 0]
click at [21, 338] on button "9 - Crud" at bounding box center [225, 369] width 408 height 62
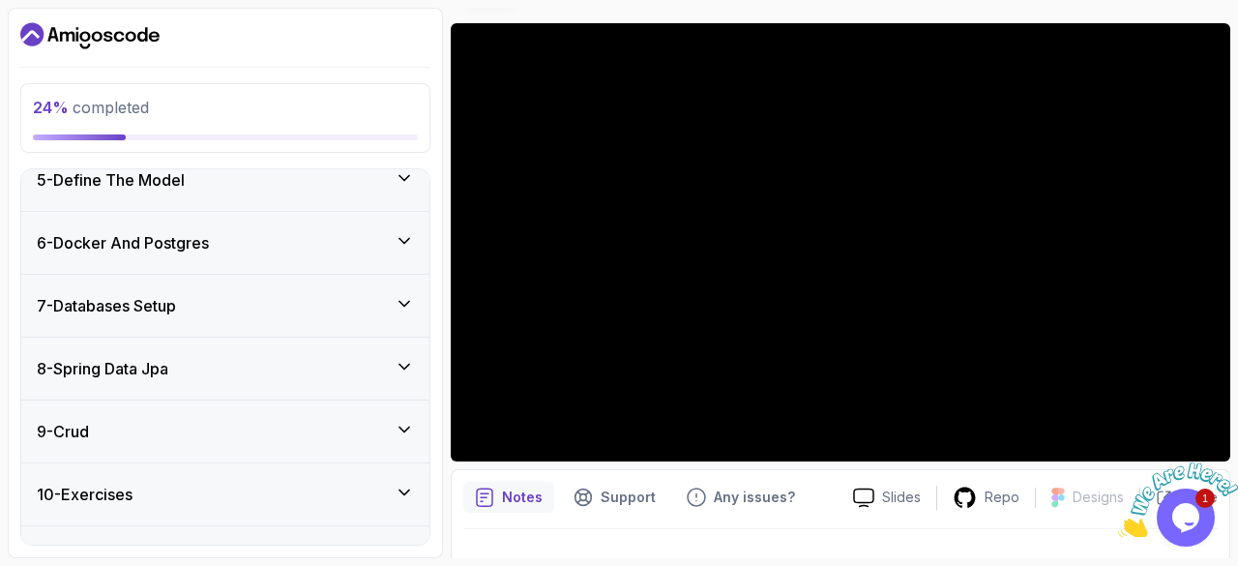
scroll to position [271, 0]
